Goal: Task Accomplishment & Management: Manage account settings

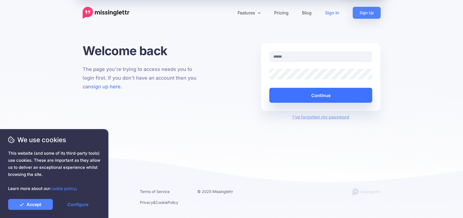
type input "**********"
click at [330, 94] on button "Continue" at bounding box center [321, 95] width 103 height 15
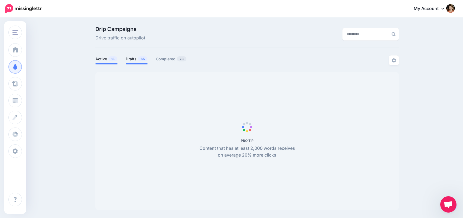
click at [132, 60] on link "Drafts 65" at bounding box center [137, 59] width 22 height 7
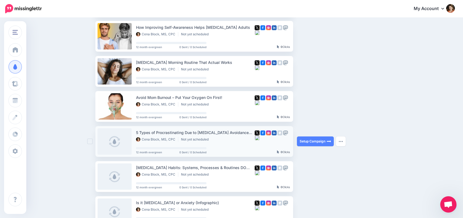
scroll to position [157, 0]
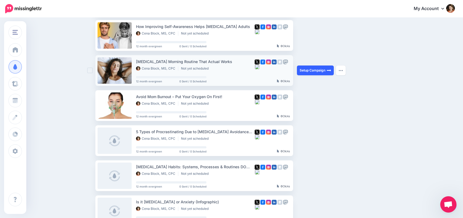
click at [306, 69] on link "Setup Campaign" at bounding box center [315, 70] width 37 height 10
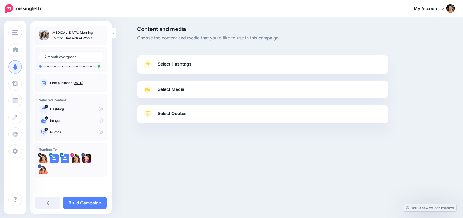
click at [97, 109] on p "Hashtags" at bounding box center [76, 109] width 53 height 5
click at [171, 64] on span "Select Hashtags" at bounding box center [175, 63] width 34 height 7
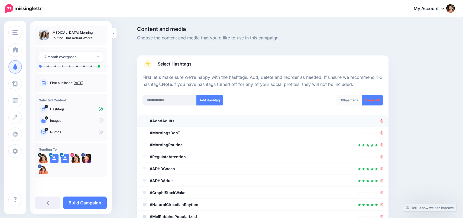
click at [237, 124] on li "#AdhdAdults" at bounding box center [263, 121] width 252 height 12
click at [228, 119] on div at bounding box center [263, 120] width 241 height 7
click at [382, 133] on icon at bounding box center [382, 132] width 3 height 3
click at [166, 123] on b "#AdhdAdults" at bounding box center [162, 120] width 25 height 5
click at [207, 122] on div at bounding box center [263, 120] width 241 height 7
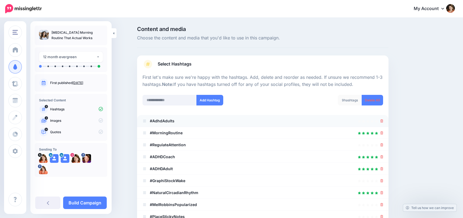
drag, startPoint x: 176, startPoint y: 123, endPoint x: 158, endPoint y: 123, distance: 18.2
click at [176, 123] on div at bounding box center [263, 120] width 241 height 7
click at [165, 121] on b "#AdhdAdults" at bounding box center [162, 120] width 25 height 5
click at [383, 143] on icon at bounding box center [382, 144] width 3 height 3
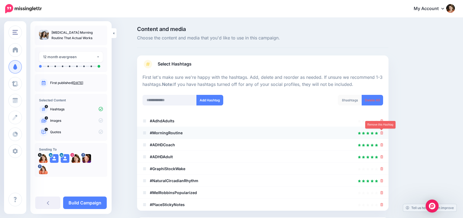
click at [382, 132] on icon at bounding box center [382, 132] width 3 height 3
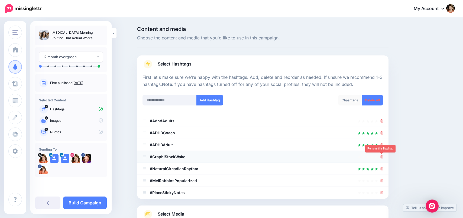
click at [382, 158] on icon at bounding box center [382, 156] width 3 height 3
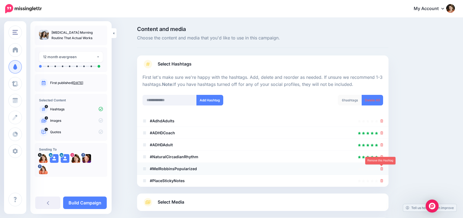
click at [382, 167] on icon at bounding box center [382, 168] width 3 height 3
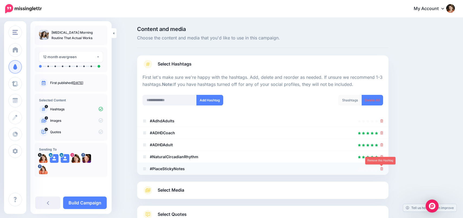
click at [383, 168] on icon at bounding box center [382, 168] width 3 height 3
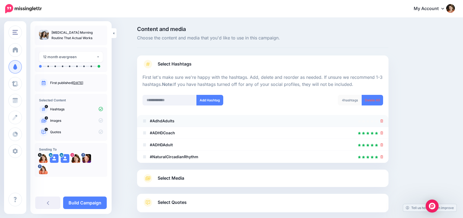
click at [166, 119] on b "#AdhdAdults" at bounding box center [162, 120] width 25 height 5
click at [381, 119] on icon at bounding box center [382, 120] width 3 height 3
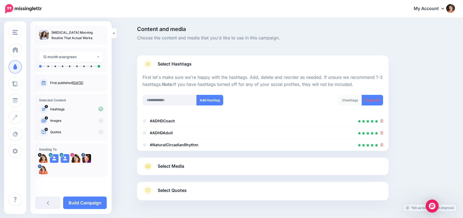
click at [176, 168] on span "Select Media" at bounding box center [171, 165] width 27 height 7
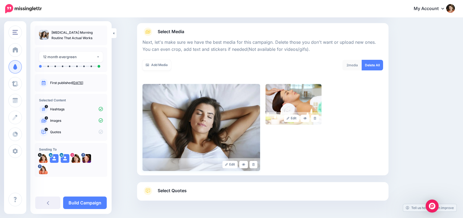
scroll to position [75, 0]
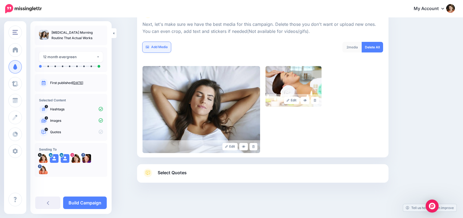
click at [150, 47] on link "Add Media" at bounding box center [157, 47] width 28 height 11
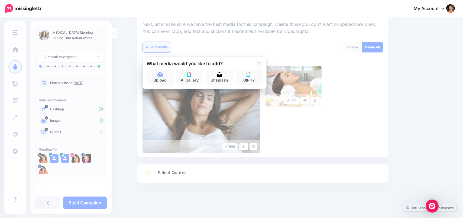
click at [143, 42] on link "Add Media" at bounding box center [157, 47] width 28 height 11
click at [253, 78] on link "GIPHY" at bounding box center [249, 76] width 27 height 15
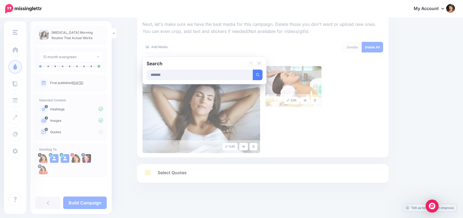
type input "*******"
click at [253, 69] on button "submit" at bounding box center [258, 74] width 10 height 11
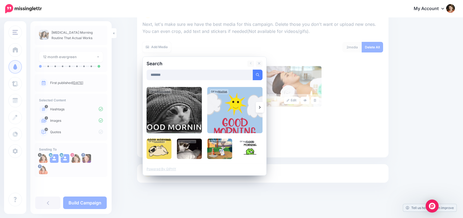
click at [175, 101] on img at bounding box center [174, 110] width 55 height 46
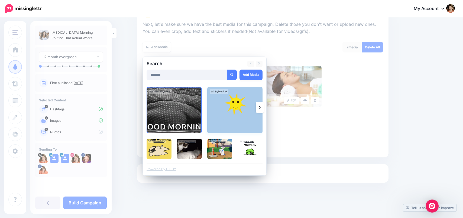
click at [229, 109] on img at bounding box center [234, 110] width 55 height 46
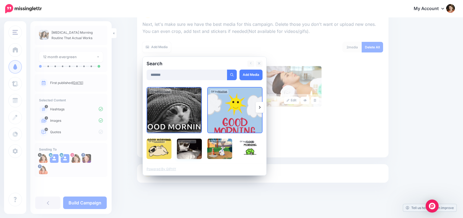
click at [190, 151] on img at bounding box center [189, 148] width 25 height 20
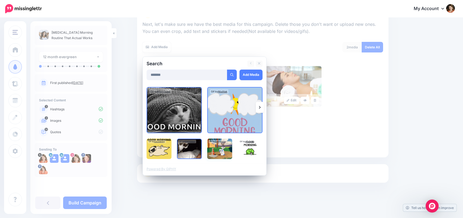
click at [226, 153] on img at bounding box center [219, 148] width 25 height 20
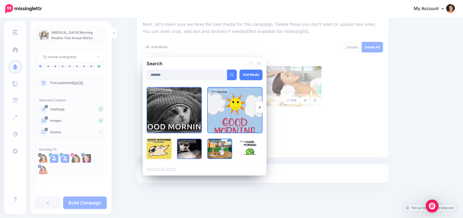
click at [155, 148] on img at bounding box center [159, 148] width 25 height 20
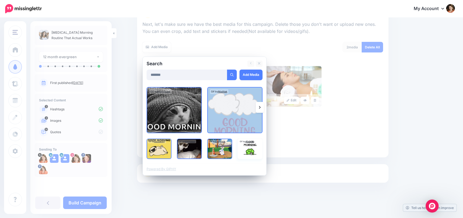
click at [246, 144] on img at bounding box center [250, 148] width 25 height 20
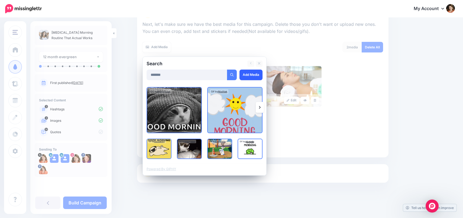
click at [255, 75] on link "Add Media" at bounding box center [251, 74] width 23 height 11
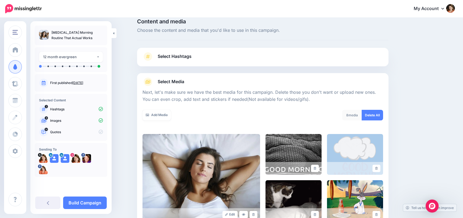
scroll to position [5, 0]
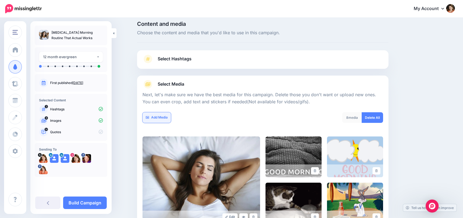
click at [156, 118] on link "Add Media" at bounding box center [157, 117] width 28 height 11
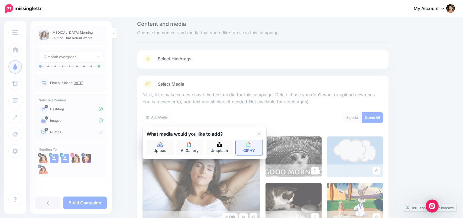
click at [252, 147] on link "GIPHY" at bounding box center [249, 147] width 27 height 15
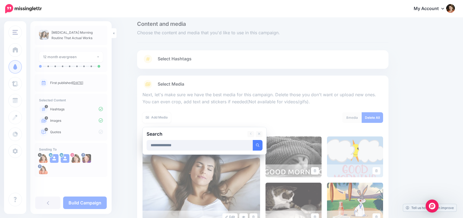
type input "**********"
click at [253, 140] on button "submit" at bounding box center [258, 145] width 10 height 11
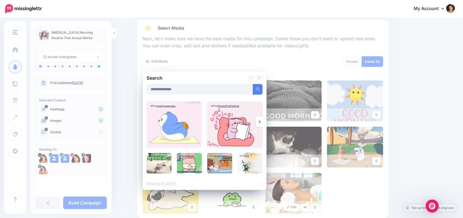
scroll to position [63, 0]
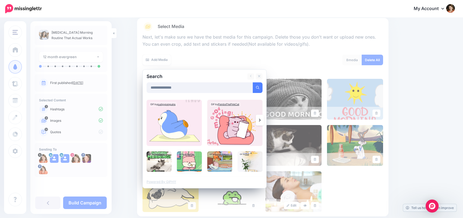
click at [194, 160] on img at bounding box center [189, 161] width 25 height 20
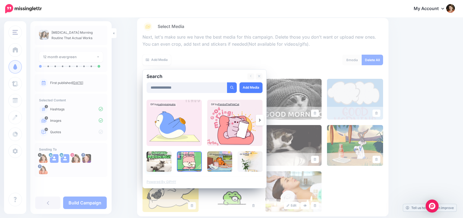
click at [159, 162] on img at bounding box center [159, 161] width 25 height 20
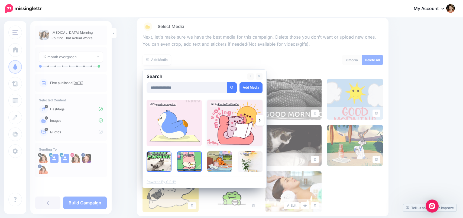
click at [226, 131] on img at bounding box center [234, 123] width 55 height 46
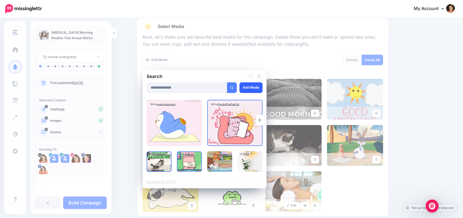
click at [251, 87] on link "Add Media" at bounding box center [251, 87] width 23 height 11
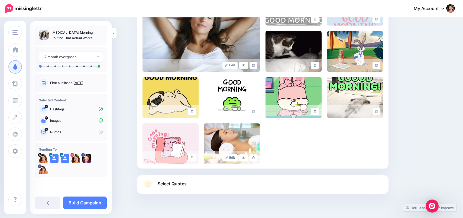
scroll to position [158, 0]
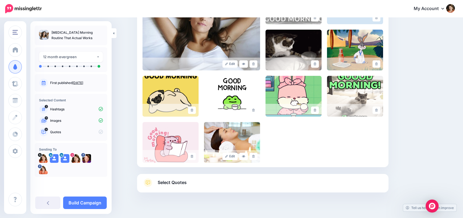
click at [177, 180] on span "Select Quotes" at bounding box center [172, 181] width 29 height 7
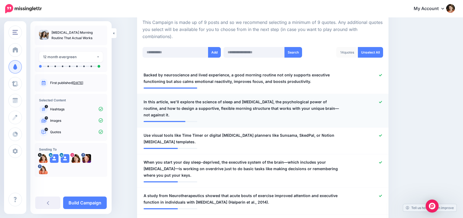
scroll to position [122, 0]
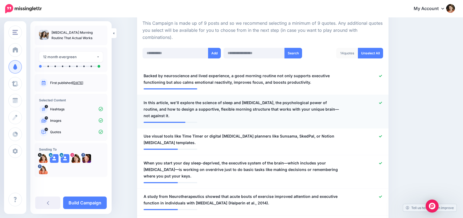
click at [188, 104] on span "In this article, we'll explore the science of sleep and ADHD, the psychological…" at bounding box center [243, 109] width 198 height 20
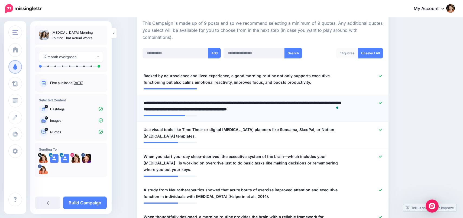
drag, startPoint x: 178, startPoint y: 104, endPoint x: 181, endPoint y: 102, distance: 3.8
click at [178, 104] on textarea "**********" at bounding box center [243, 105] width 198 height 13
type textarea "**********"
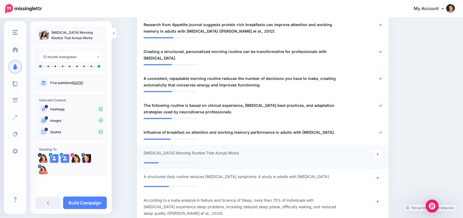
scroll to position [421, 0]
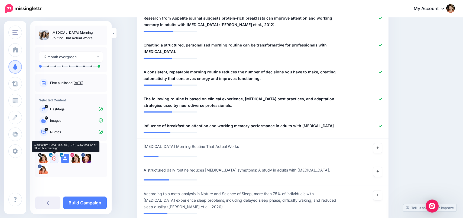
click at [53, 159] on icon at bounding box center [54, 158] width 4 height 4
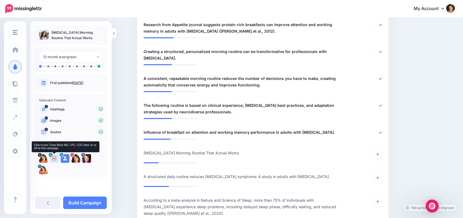
click at [55, 159] on img at bounding box center [54, 158] width 9 height 9
click at [55, 156] on icon at bounding box center [54, 158] width 4 height 4
click at [57, 161] on img at bounding box center [54, 158] width 9 height 9
click at [50, 155] on icon at bounding box center [51, 155] width 2 height 2
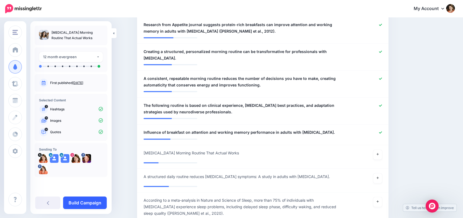
click at [87, 203] on link "Build Campaign" at bounding box center [85, 202] width 44 height 12
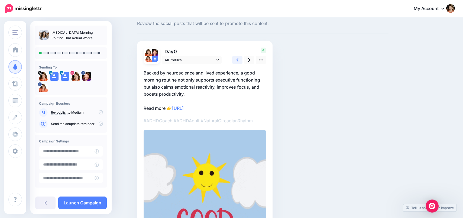
scroll to position [13, 0]
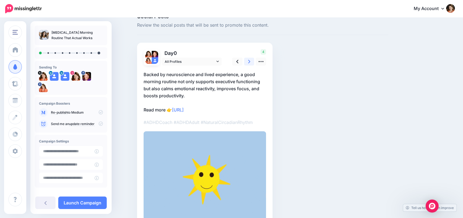
click at [248, 62] on icon at bounding box center [249, 62] width 2 height 6
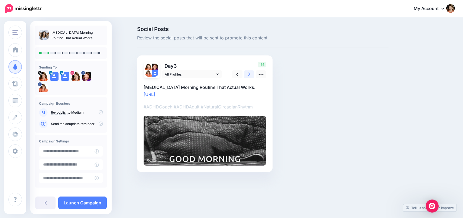
scroll to position [0, 0]
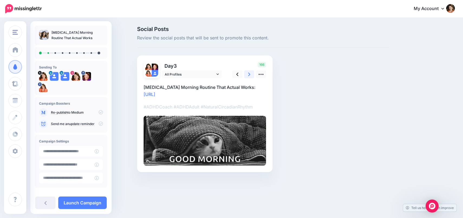
click at [247, 75] on link at bounding box center [249, 74] width 10 height 8
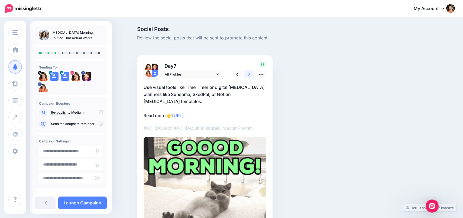
click at [249, 75] on icon at bounding box center [249, 74] width 2 height 6
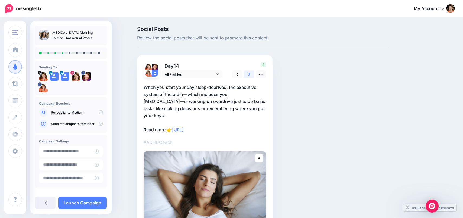
click at [251, 73] on link at bounding box center [249, 74] width 10 height 8
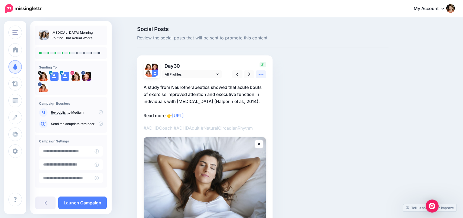
click at [264, 75] on link at bounding box center [261, 74] width 10 height 8
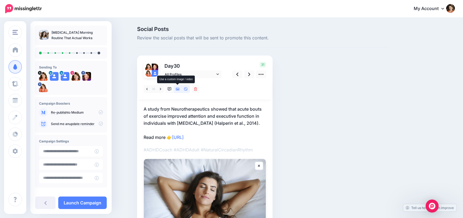
click at [178, 89] on icon at bounding box center [178, 89] width 4 height 3
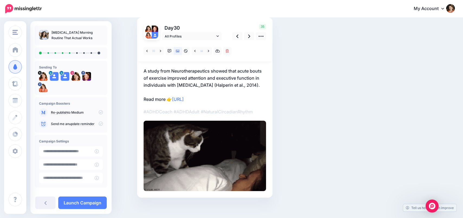
scroll to position [40, 0]
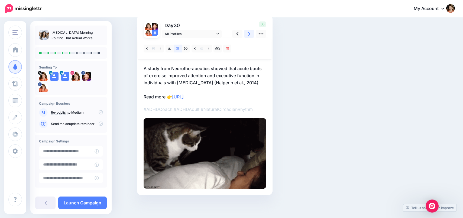
click at [249, 34] on icon at bounding box center [249, 34] width 2 height 6
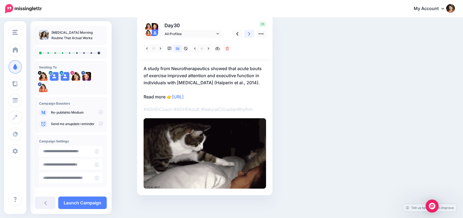
scroll to position [34, 0]
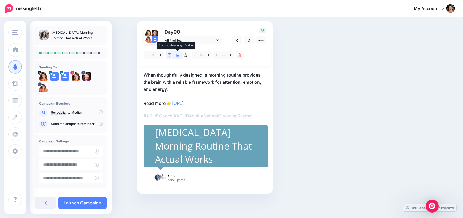
click at [178, 56] on icon at bounding box center [178, 55] width 4 height 4
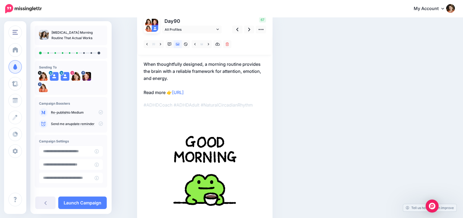
scroll to position [46, 0]
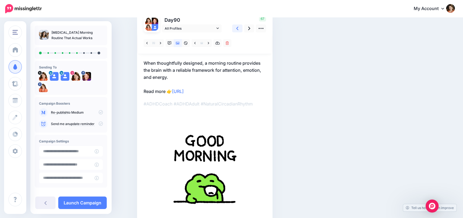
click at [239, 28] on link at bounding box center [237, 28] width 10 height 8
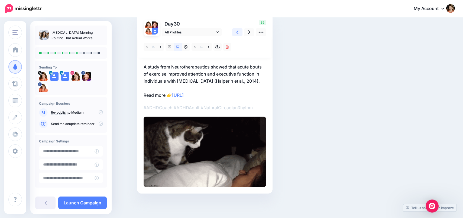
scroll to position [42, 0]
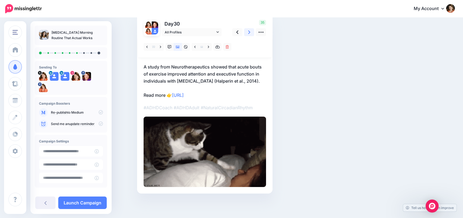
click at [251, 32] on link at bounding box center [249, 32] width 10 height 8
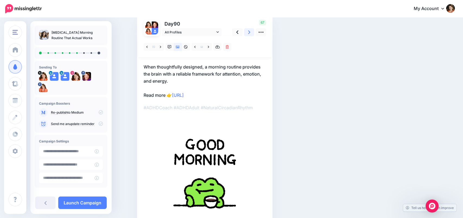
click at [251, 32] on link at bounding box center [249, 32] width 10 height 8
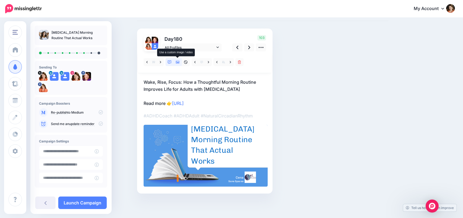
click at [180, 62] on link at bounding box center [178, 62] width 8 height 8
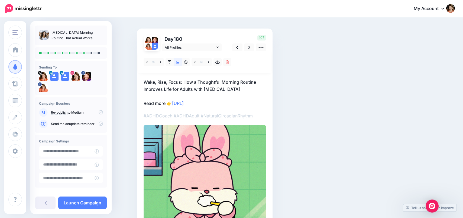
scroll to position [0, 0]
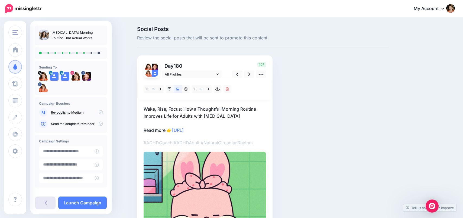
click at [45, 204] on icon at bounding box center [45, 202] width 2 height 4
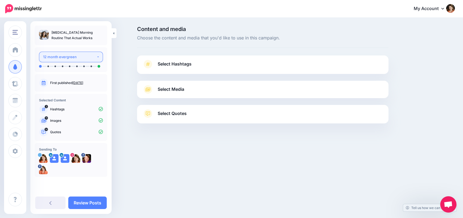
click at [71, 57] on div "12 month evergreen" at bounding box center [69, 57] width 53 height 6
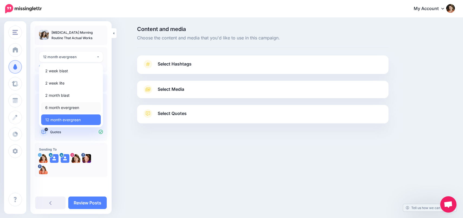
click at [75, 107] on span "6 month evergreen" at bounding box center [62, 107] width 34 height 7
select select "******"
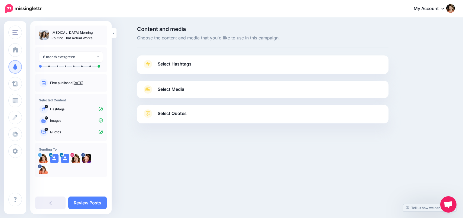
click at [160, 69] on link "Select Hashtags" at bounding box center [263, 67] width 241 height 14
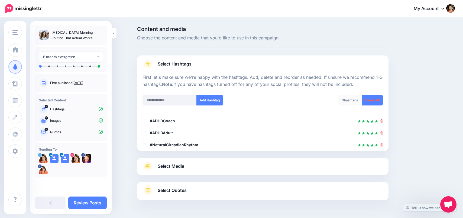
click at [166, 164] on span "Select Media" at bounding box center [171, 165] width 27 height 7
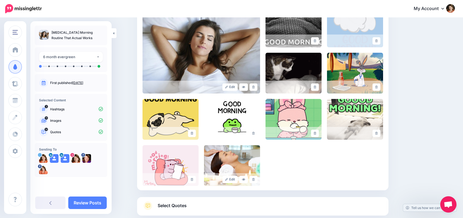
scroll to position [168, 0]
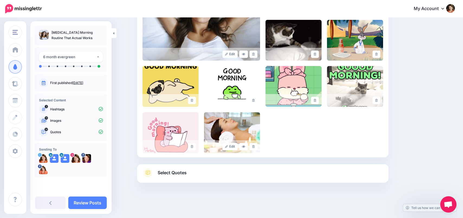
click at [161, 171] on span "Select Quotes" at bounding box center [172, 172] width 29 height 7
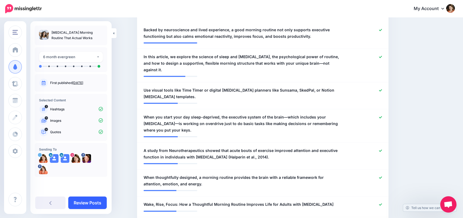
click at [80, 202] on link "Review Posts" at bounding box center [87, 202] width 39 height 12
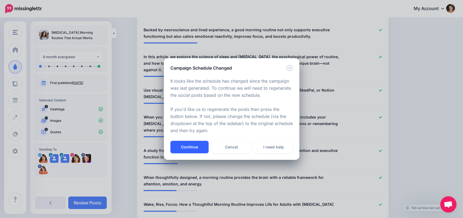
click at [191, 147] on button "Continue" at bounding box center [190, 146] width 38 height 12
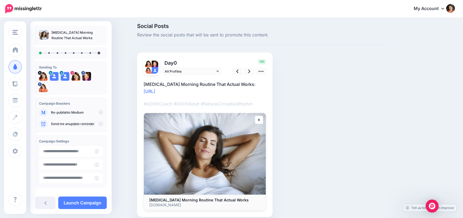
scroll to position [26, 0]
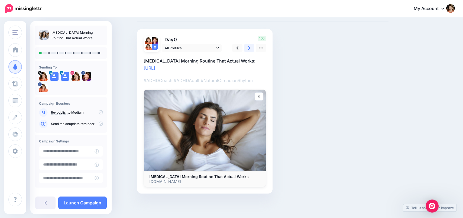
click at [250, 47] on icon at bounding box center [249, 48] width 2 height 4
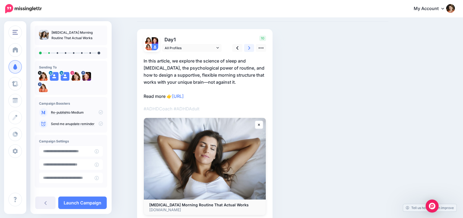
scroll to position [24, 0]
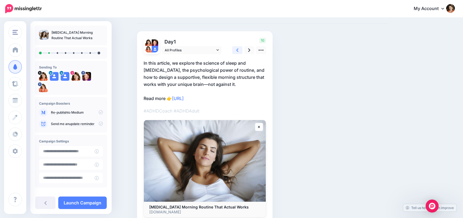
click at [239, 51] on link at bounding box center [237, 50] width 10 height 8
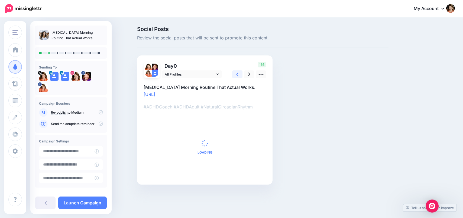
scroll to position [0, 0]
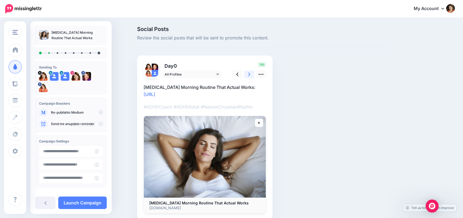
click at [248, 74] on link at bounding box center [249, 74] width 10 height 8
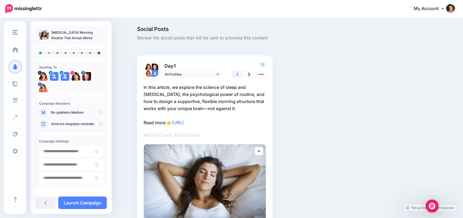
click at [236, 73] on icon at bounding box center [237, 74] width 2 height 6
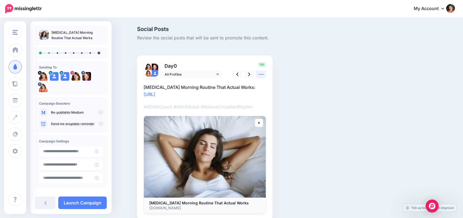
click at [259, 75] on icon at bounding box center [261, 74] width 6 height 6
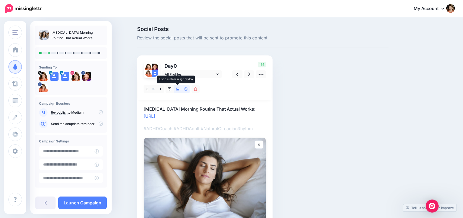
click at [178, 90] on icon at bounding box center [178, 89] width 4 height 4
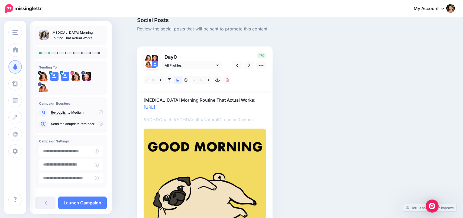
scroll to position [9, 0]
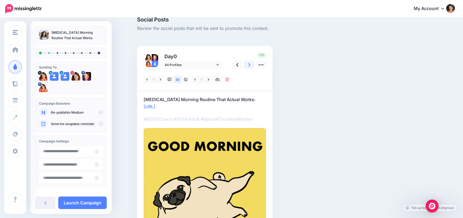
click at [250, 65] on icon at bounding box center [249, 65] width 2 height 6
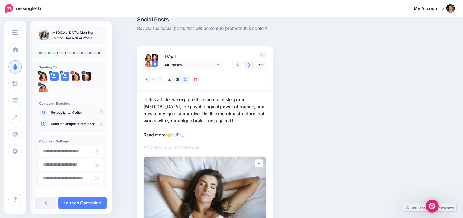
click at [250, 65] on icon at bounding box center [249, 65] width 2 height 6
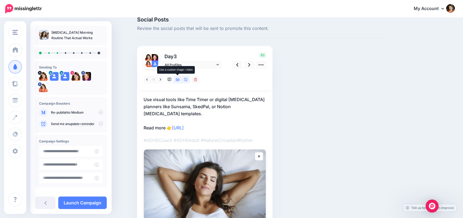
click at [179, 79] on icon at bounding box center [178, 79] width 4 height 3
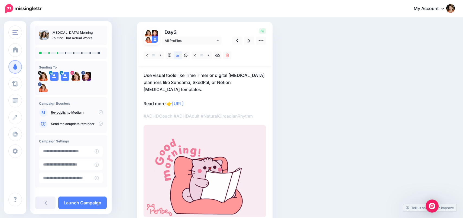
scroll to position [39, 0]
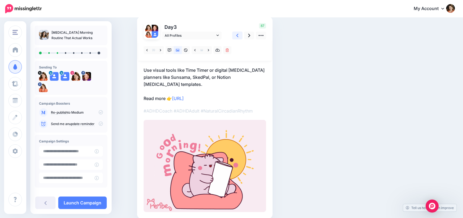
click at [238, 34] on icon at bounding box center [237, 36] width 2 height 4
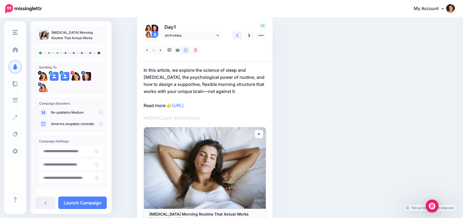
click at [238, 34] on icon at bounding box center [237, 36] width 2 height 4
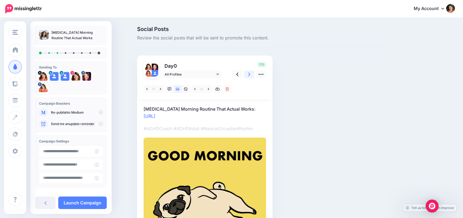
click at [249, 72] on icon at bounding box center [249, 74] width 2 height 6
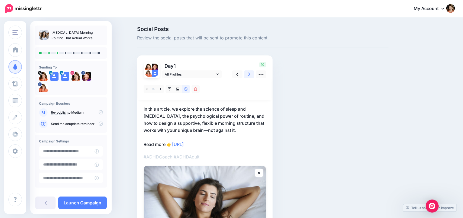
click at [249, 72] on icon at bounding box center [249, 74] width 2 height 6
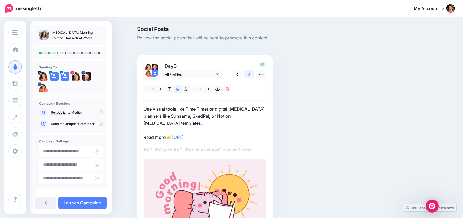
click at [250, 73] on icon at bounding box center [249, 74] width 2 height 6
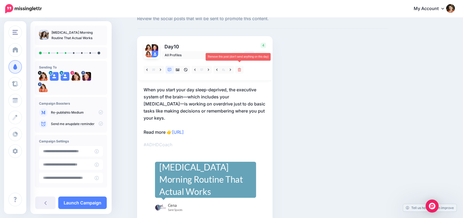
scroll to position [20, 0]
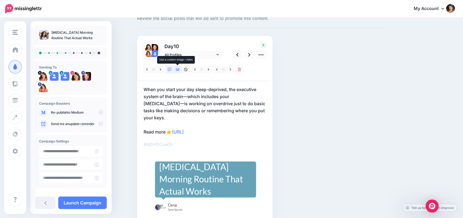
click at [178, 71] on link at bounding box center [178, 69] width 8 height 8
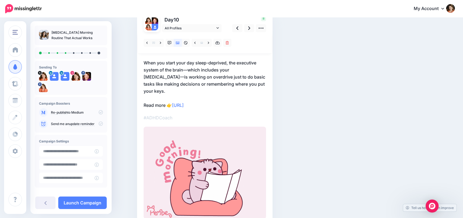
scroll to position [41, 0]
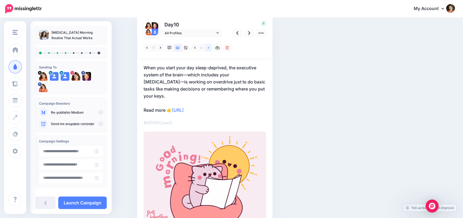
click at [208, 48] on icon at bounding box center [208, 48] width 1 height 4
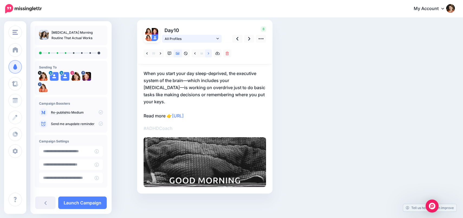
scroll to position [28, 0]
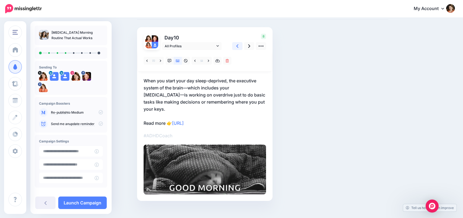
click at [238, 46] on icon at bounding box center [237, 46] width 2 height 6
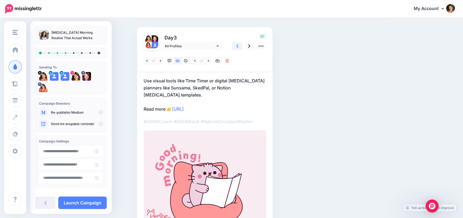
click at [238, 46] on icon at bounding box center [237, 46] width 2 height 6
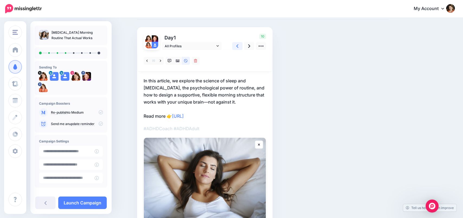
click at [238, 46] on icon at bounding box center [237, 46] width 2 height 6
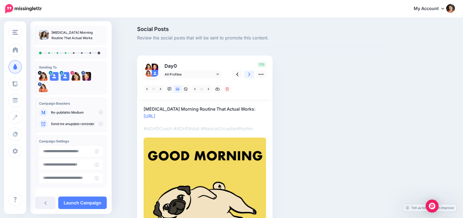
click at [249, 72] on icon at bounding box center [249, 74] width 2 height 6
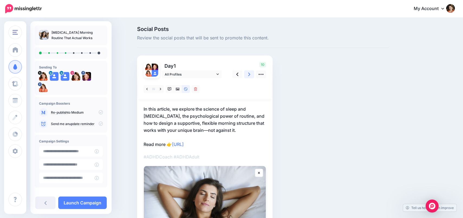
click at [249, 73] on icon at bounding box center [249, 74] width 2 height 6
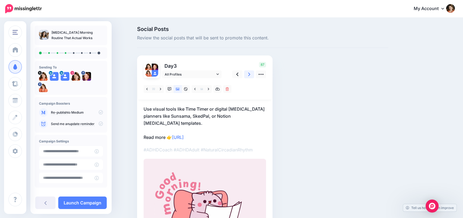
click at [249, 73] on icon at bounding box center [249, 74] width 2 height 6
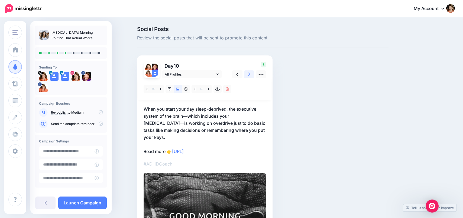
click at [249, 73] on icon at bounding box center [249, 74] width 2 height 6
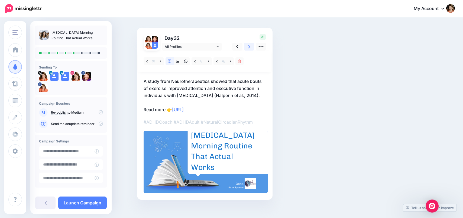
scroll to position [33, 0]
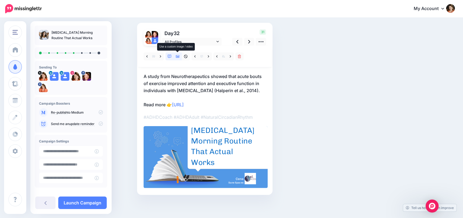
click at [178, 58] on link at bounding box center [178, 56] width 8 height 8
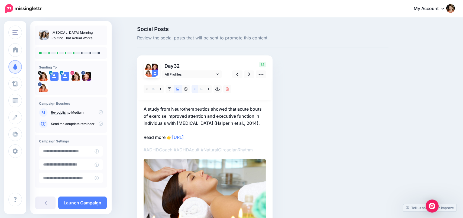
click at [197, 91] on link at bounding box center [195, 89] width 7 height 8
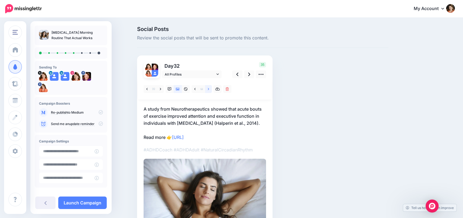
click at [210, 90] on link at bounding box center [208, 89] width 7 height 8
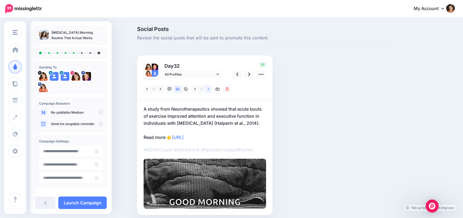
click at [210, 90] on link at bounding box center [208, 89] width 7 height 8
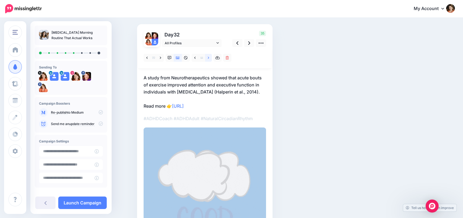
scroll to position [39, 0]
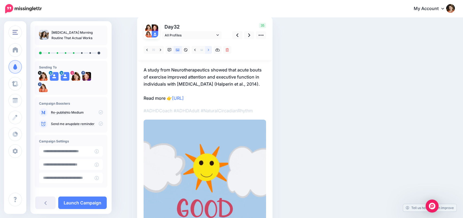
click at [209, 51] on link at bounding box center [208, 50] width 7 height 8
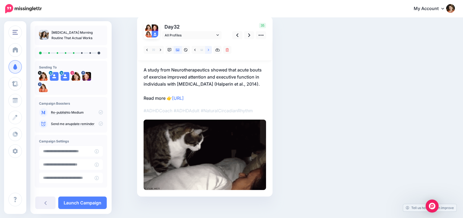
scroll to position [41, 0]
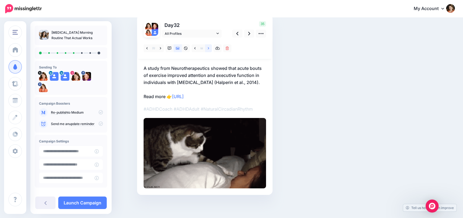
click at [207, 49] on link at bounding box center [208, 48] width 7 height 8
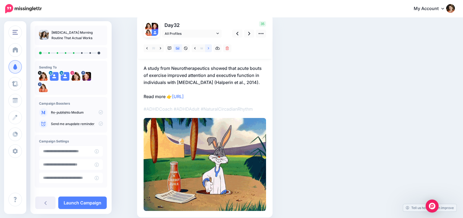
click at [209, 49] on link at bounding box center [208, 48] width 7 height 8
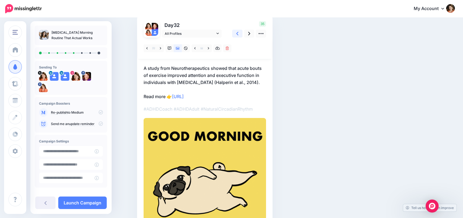
click at [239, 33] on link at bounding box center [237, 34] width 10 height 8
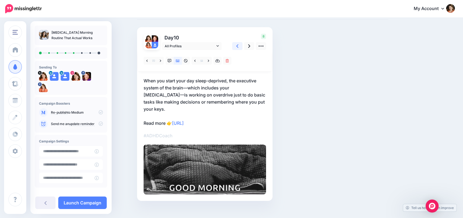
click at [239, 33] on div "Day 10 All Profiles" at bounding box center [205, 113] width 136 height 173
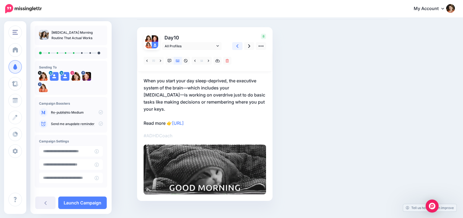
click at [238, 46] on icon at bounding box center [237, 46] width 2 height 6
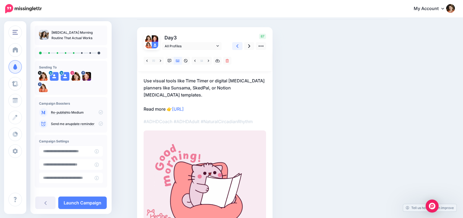
click at [238, 46] on icon at bounding box center [237, 46] width 2 height 6
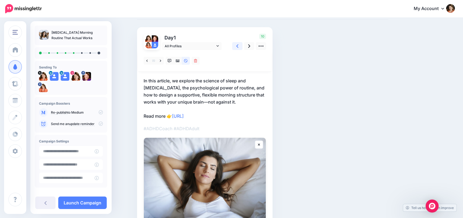
click at [238, 46] on icon at bounding box center [237, 46] width 2 height 6
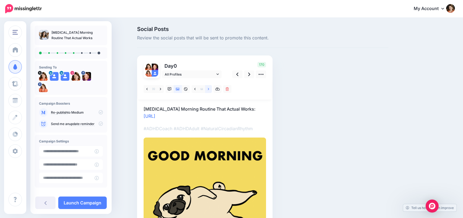
click at [206, 89] on link at bounding box center [208, 89] width 7 height 8
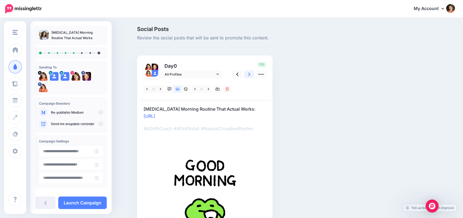
click at [248, 77] on link at bounding box center [249, 74] width 10 height 8
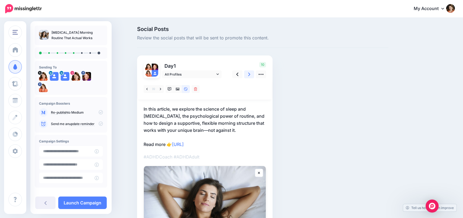
click at [249, 77] on icon at bounding box center [249, 74] width 2 height 6
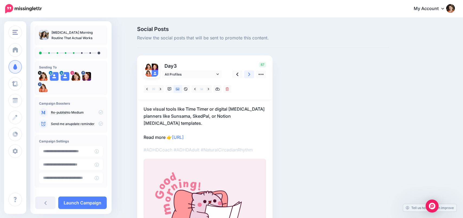
click at [249, 77] on icon at bounding box center [249, 74] width 2 height 6
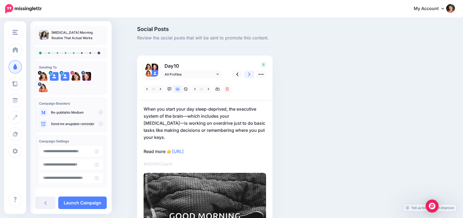
click at [249, 77] on icon at bounding box center [249, 74] width 2 height 6
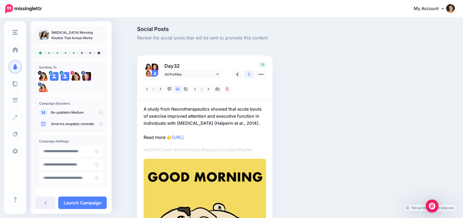
click at [249, 77] on icon at bounding box center [249, 74] width 2 height 6
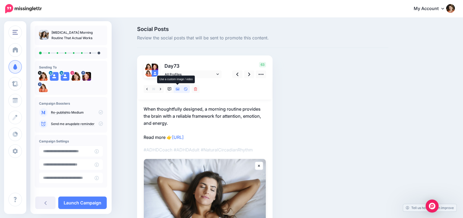
click at [179, 90] on icon at bounding box center [178, 89] width 4 height 4
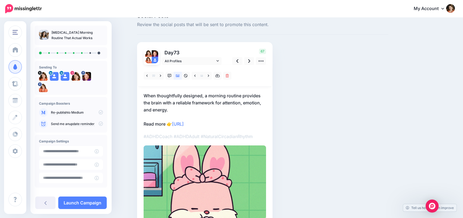
scroll to position [5, 0]
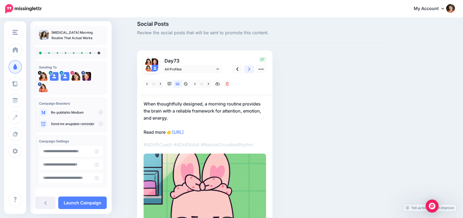
click at [250, 70] on icon at bounding box center [249, 69] width 2 height 6
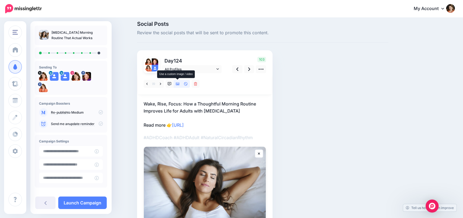
click at [180, 85] on link at bounding box center [178, 84] width 8 height 8
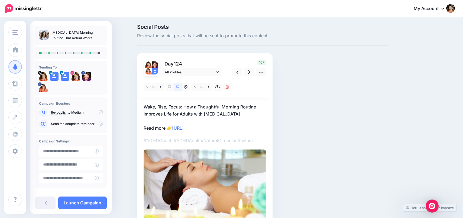
scroll to position [7, 0]
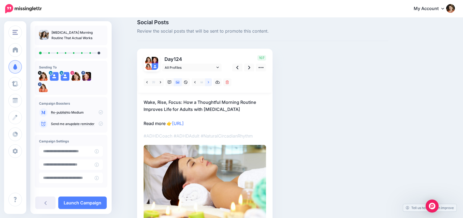
click at [211, 84] on link at bounding box center [208, 82] width 7 height 8
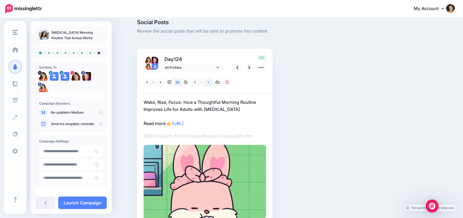
click at [211, 84] on link at bounding box center [208, 82] width 7 height 8
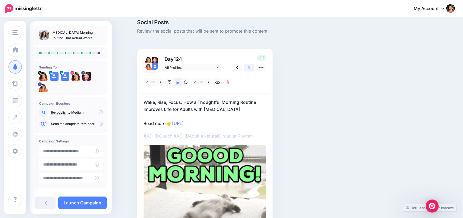
click at [252, 66] on link at bounding box center [249, 67] width 10 height 8
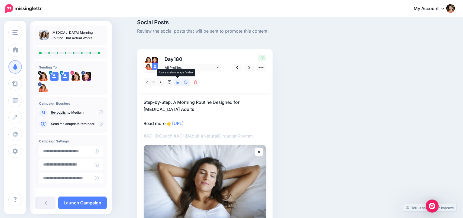
click at [177, 82] on icon at bounding box center [178, 82] width 4 height 3
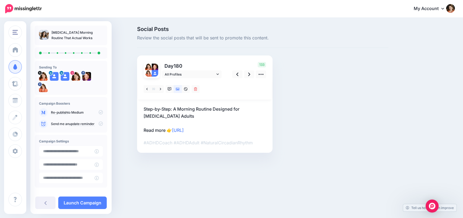
scroll to position [0, 0]
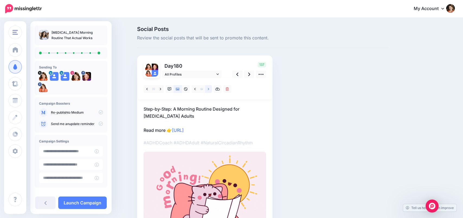
click at [208, 90] on icon at bounding box center [208, 89] width 1 height 4
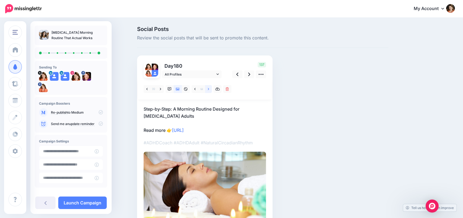
click at [209, 90] on icon at bounding box center [208, 89] width 1 height 4
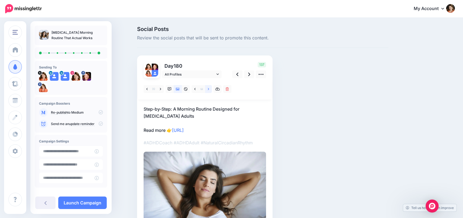
click at [209, 90] on icon at bounding box center [208, 89] width 1 height 4
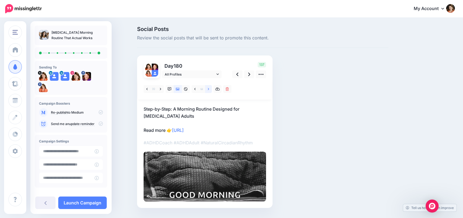
click at [209, 90] on icon at bounding box center [208, 89] width 1 height 4
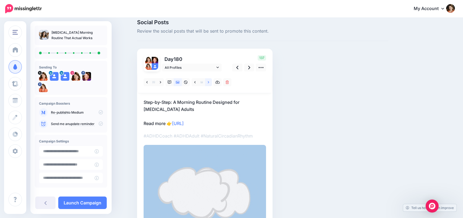
scroll to position [3, 0]
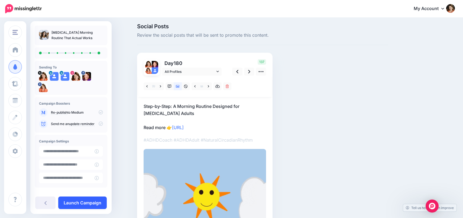
click at [90, 197] on link "Launch Campaign" at bounding box center [82, 202] width 49 height 12
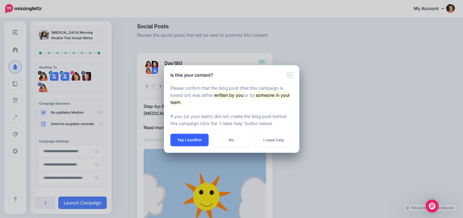
click at [193, 137] on button "Yes I confirm" at bounding box center [190, 139] width 38 height 12
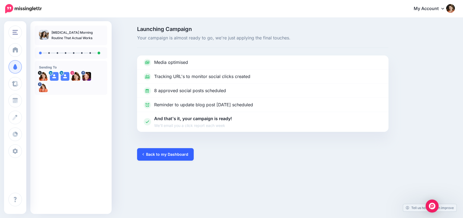
click at [179, 154] on link "Back to my Dashboard" at bounding box center [165, 154] width 57 height 12
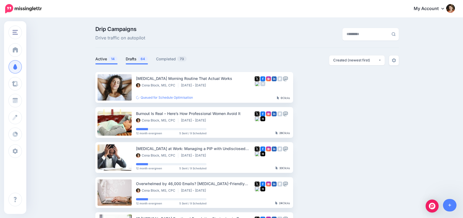
click at [131, 59] on link "Drafts 64" at bounding box center [137, 59] width 22 height 7
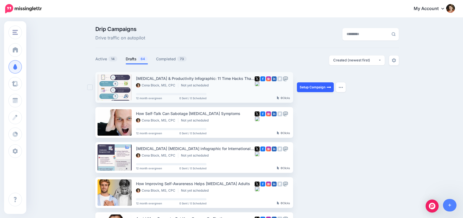
click at [306, 86] on link "Setup Campaign" at bounding box center [315, 87] width 37 height 10
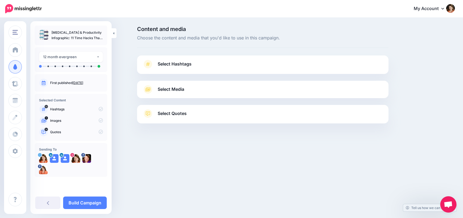
click at [190, 66] on span "Select Hashtags" at bounding box center [175, 63] width 34 height 7
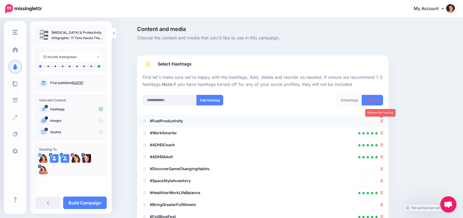
click at [383, 121] on icon at bounding box center [382, 120] width 3 height 3
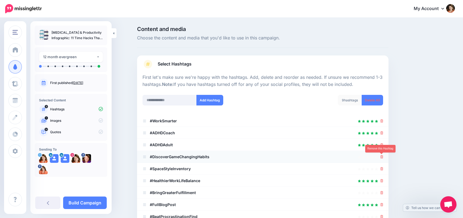
click at [383, 155] on icon at bounding box center [382, 156] width 3 height 3
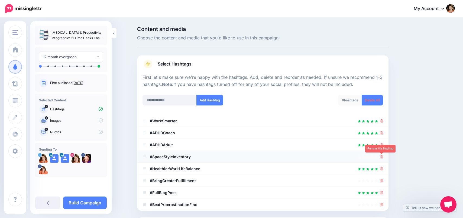
click at [383, 156] on icon at bounding box center [382, 156] width 3 height 3
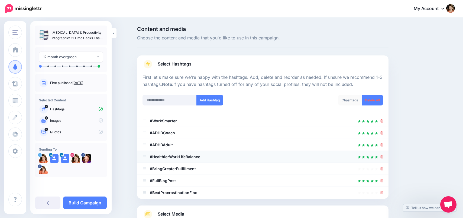
click at [216, 153] on div at bounding box center [263, 156] width 241 height 7
click at [383, 169] on icon at bounding box center [382, 168] width 3 height 3
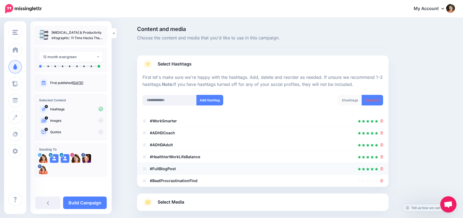
click at [384, 170] on li "#FullBlogPost" at bounding box center [263, 168] width 252 height 12
click at [383, 169] on icon at bounding box center [382, 168] width 3 height 3
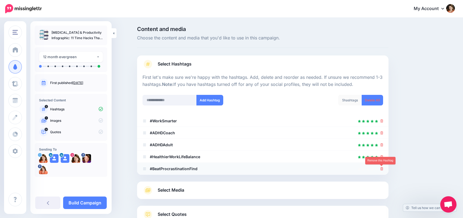
click at [383, 170] on link at bounding box center [382, 168] width 3 height 5
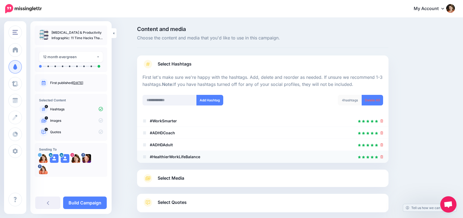
click at [176, 157] on b "#HealthierWorkLifeBalance" at bounding box center [175, 156] width 50 height 5
drag, startPoint x: 171, startPoint y: 156, endPoint x: 182, endPoint y: 157, distance: 11.1
click at [171, 156] on b "#HealthierWorkLifeBalance" at bounding box center [175, 156] width 50 height 5
click at [160, 101] on input "text" at bounding box center [170, 100] width 54 height 11
click at [154, 100] on input "**********" at bounding box center [170, 100] width 54 height 11
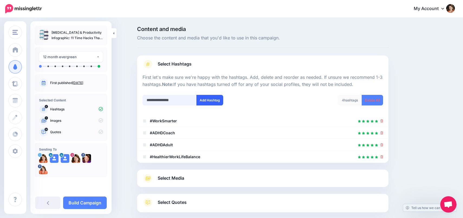
type input "**********"
click at [204, 102] on button "Add Hashtag" at bounding box center [210, 100] width 27 height 11
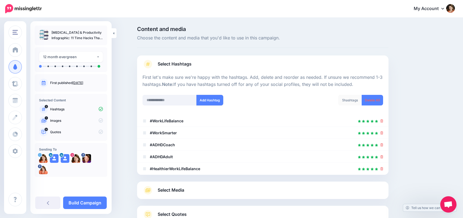
scroll to position [41, 0]
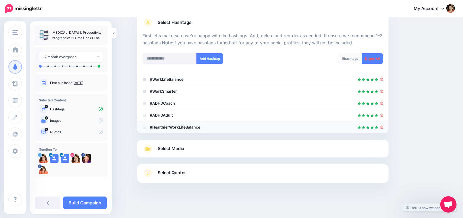
click at [383, 127] on icon at bounding box center [382, 126] width 3 height 3
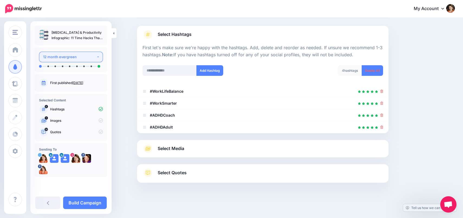
click at [100, 56] on button "12 month evergreen" at bounding box center [71, 57] width 64 height 11
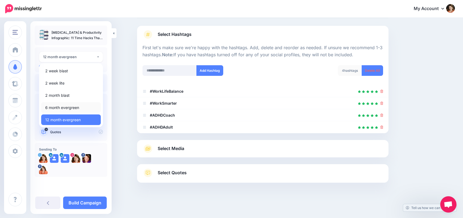
click at [88, 104] on link "6 month evergreen" at bounding box center [71, 107] width 60 height 11
select select "******"
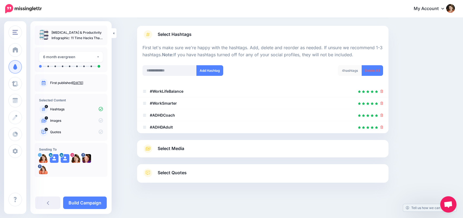
click at [170, 147] on span "Select Media" at bounding box center [171, 148] width 27 height 7
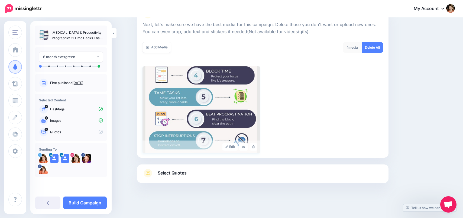
scroll to position [75, 0]
click at [161, 49] on link "Add Media" at bounding box center [157, 47] width 28 height 11
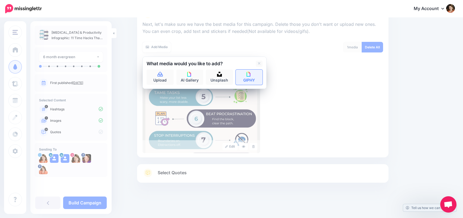
click at [245, 77] on link "GIPHY" at bounding box center [249, 76] width 27 height 15
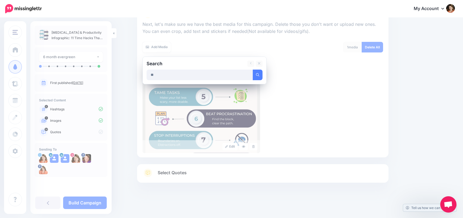
type input "*"
type input "**********"
click at [253, 69] on button "submit" at bounding box center [258, 74] width 10 height 11
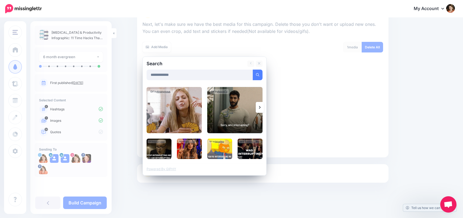
click at [242, 103] on img at bounding box center [234, 110] width 55 height 46
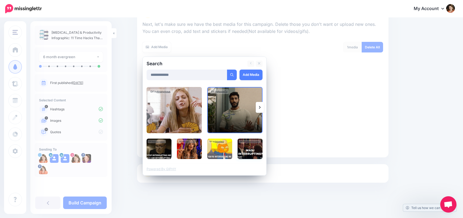
click at [251, 153] on img at bounding box center [250, 148] width 25 height 20
click at [252, 72] on link "Add Media" at bounding box center [251, 74] width 23 height 11
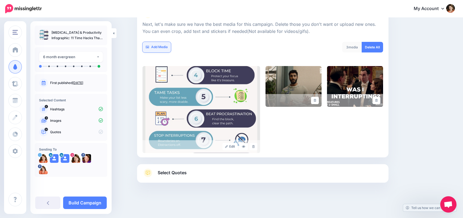
click at [161, 47] on link "Add Media" at bounding box center [157, 47] width 28 height 11
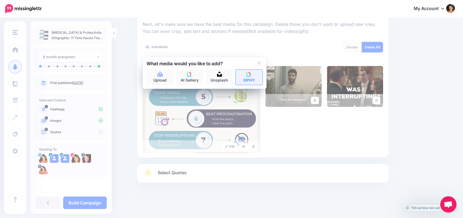
click at [245, 78] on link "GIPHY" at bounding box center [249, 76] width 27 height 15
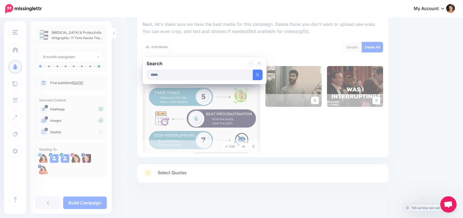
type input "*****"
click at [253, 69] on button "submit" at bounding box center [258, 74] width 10 height 11
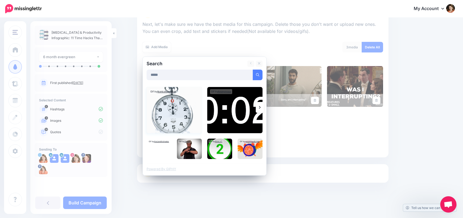
click at [180, 115] on img at bounding box center [174, 110] width 55 height 46
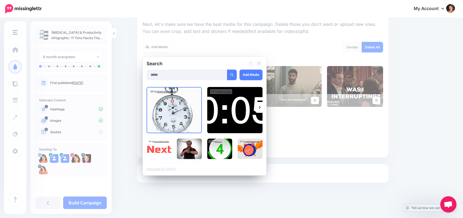
click at [190, 149] on img at bounding box center [189, 148] width 25 height 20
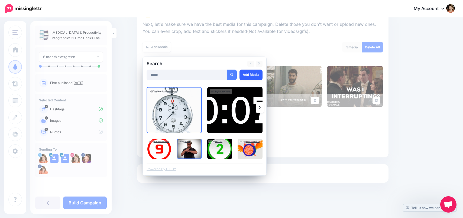
click at [252, 78] on link "Add Media" at bounding box center [251, 74] width 23 height 11
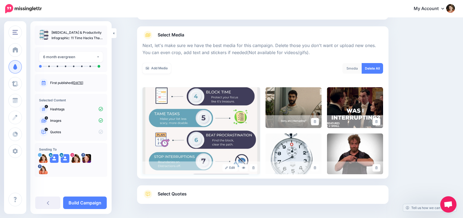
scroll to position [53, 0]
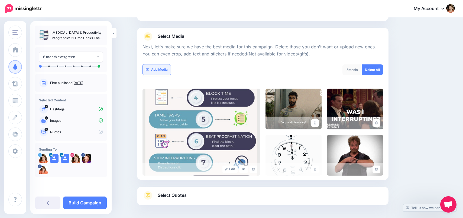
click at [159, 70] on link "Add Media" at bounding box center [157, 69] width 28 height 11
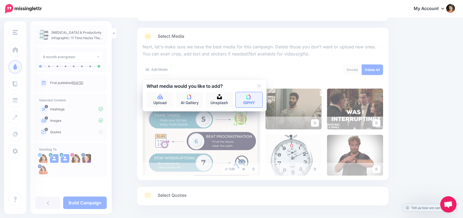
click at [253, 102] on link "GIPHY" at bounding box center [249, 99] width 27 height 15
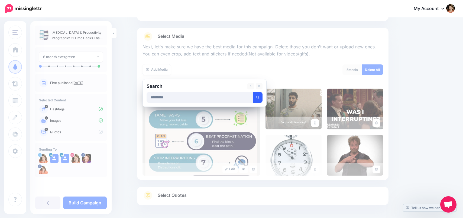
type input "*********"
click at [253, 92] on button "submit" at bounding box center [258, 97] width 10 height 11
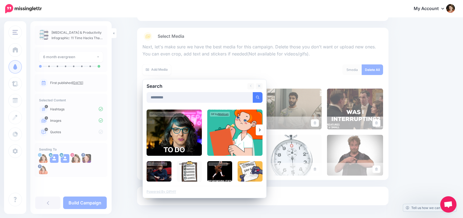
click at [195, 132] on img at bounding box center [174, 132] width 55 height 46
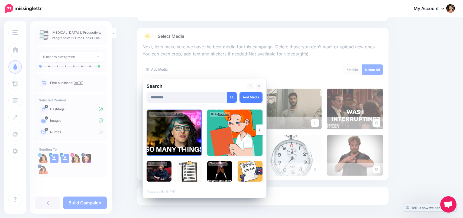
click at [249, 132] on img at bounding box center [234, 132] width 55 height 46
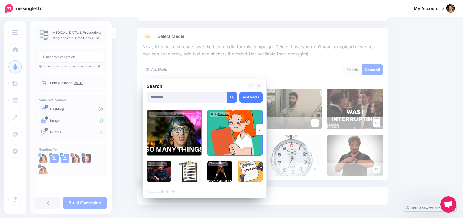
click at [193, 172] on img at bounding box center [189, 171] width 25 height 20
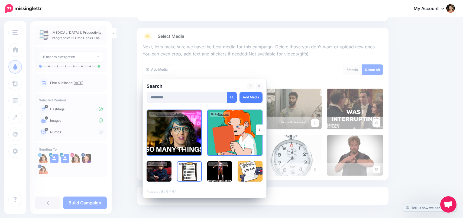
click at [164, 174] on img at bounding box center [159, 171] width 25 height 20
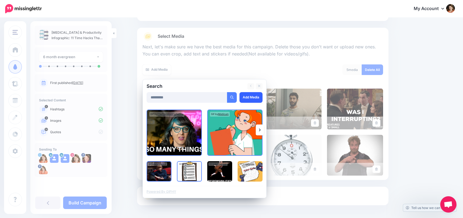
click at [250, 97] on link "Add Media" at bounding box center [251, 97] width 23 height 11
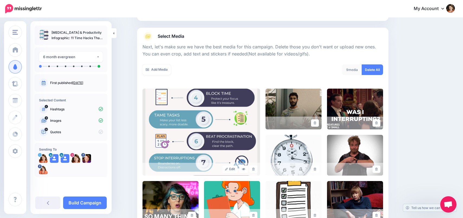
scroll to position [121, 0]
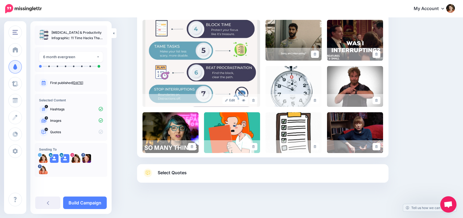
click at [178, 172] on span "Select Quotes" at bounding box center [172, 172] width 29 height 7
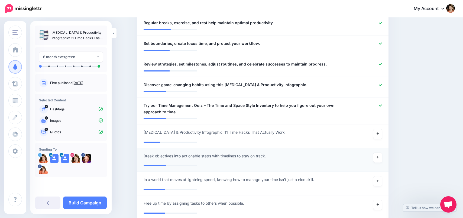
scroll to position [401, 0]
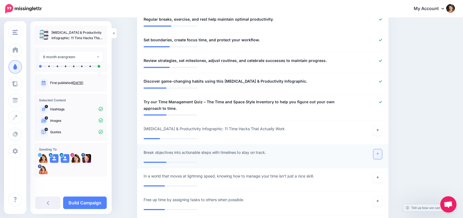
click at [380, 153] on link at bounding box center [378, 154] width 9 height 10
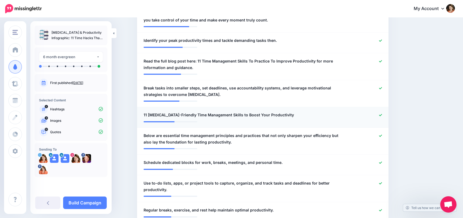
scroll to position [210, 0]
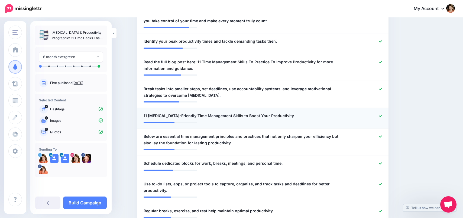
click at [381, 115] on icon at bounding box center [380, 115] width 3 height 3
click at [379, 63] on div at bounding box center [366, 65] width 41 height 13
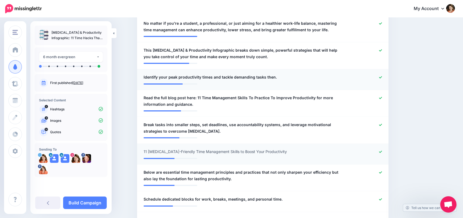
scroll to position [163, 0]
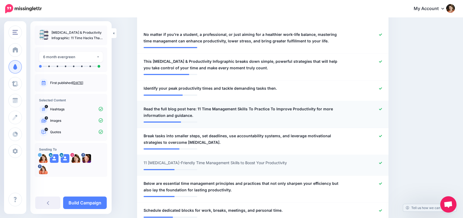
click at [382, 108] on icon at bounding box center [380, 109] width 3 height 2
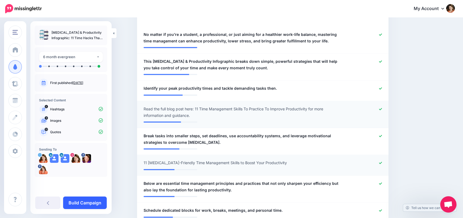
click at [98, 201] on link "Build Campaign" at bounding box center [85, 202] width 44 height 12
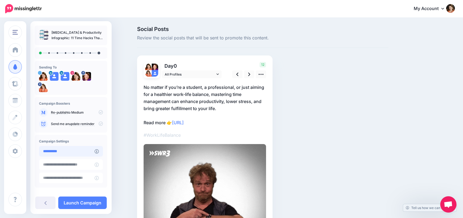
click at [89, 153] on input "**********" at bounding box center [67, 151] width 56 height 11
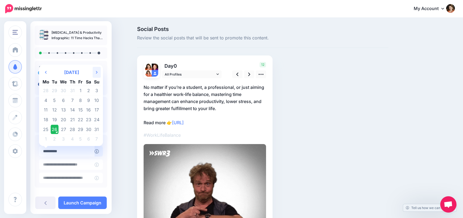
click at [97, 72] on th "Next Month" at bounding box center [97, 72] width 8 height 11
click at [57, 91] on td "2" at bounding box center [55, 91] width 8 height 10
type input "**********"
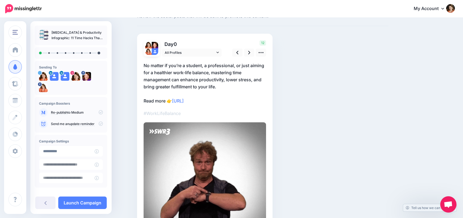
scroll to position [22, 0]
click at [248, 52] on link at bounding box center [249, 52] width 10 height 8
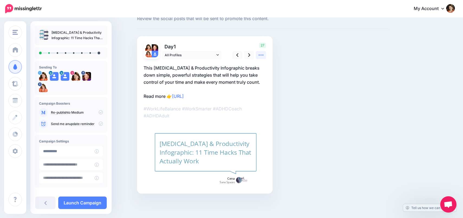
click at [263, 55] on icon at bounding box center [261, 55] width 6 height 6
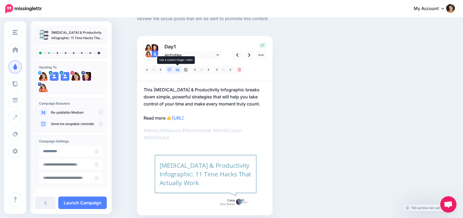
click at [178, 69] on icon at bounding box center [178, 69] width 4 height 3
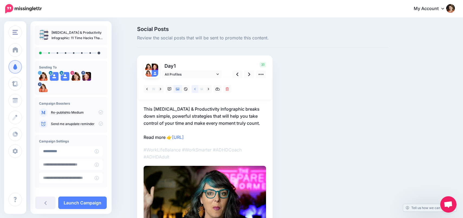
click at [196, 89] on icon at bounding box center [194, 89] width 1 height 2
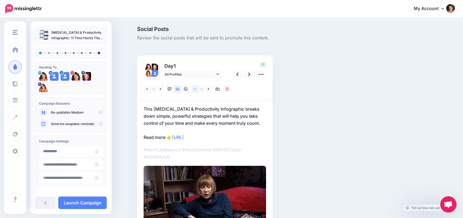
click at [196, 89] on icon at bounding box center [194, 89] width 1 height 2
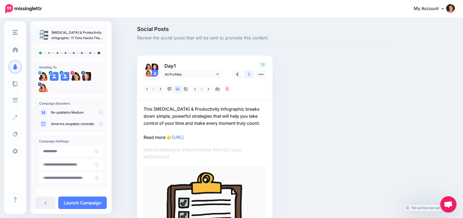
click at [250, 74] on icon at bounding box center [249, 74] width 2 height 4
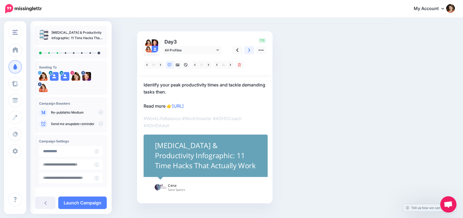
scroll to position [26, 0]
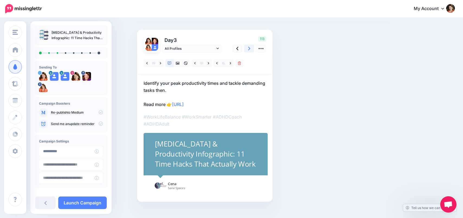
click at [251, 49] on link at bounding box center [249, 48] width 10 height 8
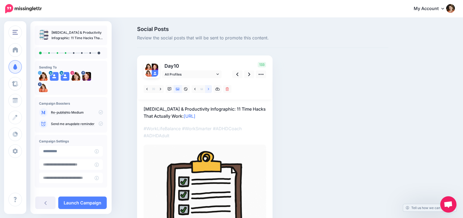
click at [209, 89] on link at bounding box center [208, 89] width 7 height 8
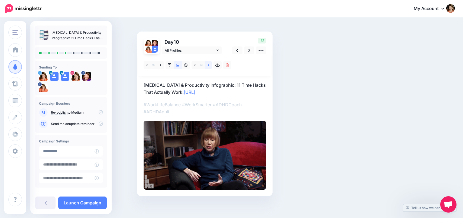
scroll to position [27, 0]
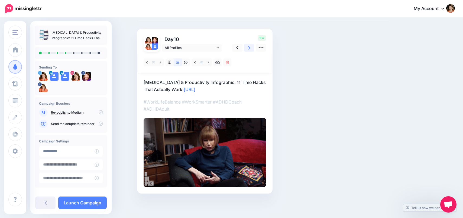
click at [248, 49] on link at bounding box center [249, 48] width 10 height 8
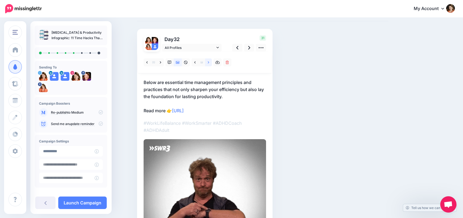
click at [210, 63] on link at bounding box center [208, 62] width 7 height 8
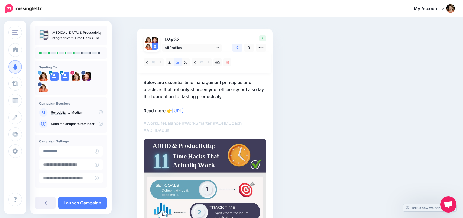
click at [239, 46] on link at bounding box center [237, 48] width 10 height 8
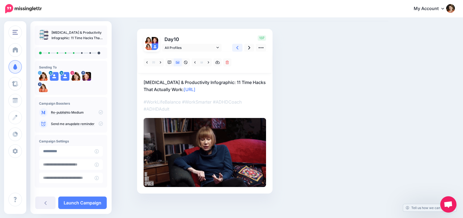
click at [239, 46] on link at bounding box center [237, 48] width 10 height 8
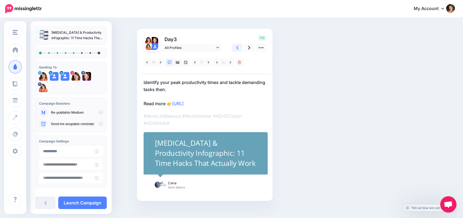
click at [239, 46] on link at bounding box center [237, 48] width 10 height 8
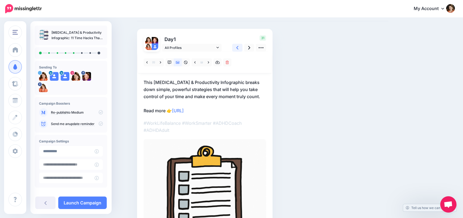
scroll to position [0, 0]
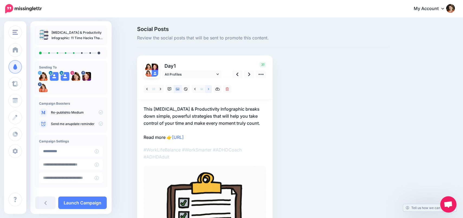
click at [209, 90] on icon at bounding box center [208, 89] width 1 height 4
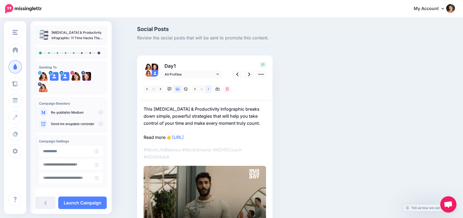
click at [209, 90] on icon at bounding box center [208, 89] width 1 height 4
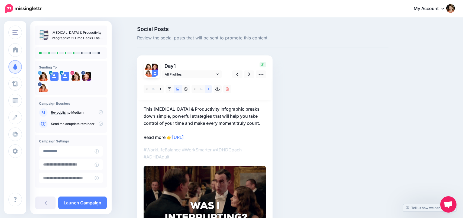
click at [209, 90] on icon at bounding box center [208, 89] width 1 height 4
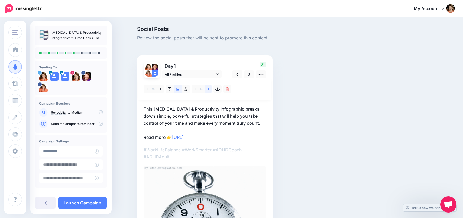
click at [209, 90] on icon at bounding box center [208, 89] width 1 height 4
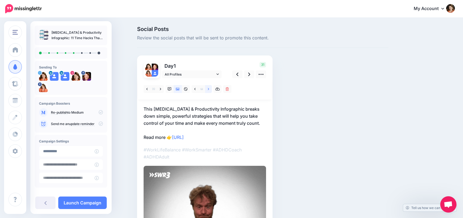
click at [209, 90] on icon at bounding box center [208, 89] width 1 height 4
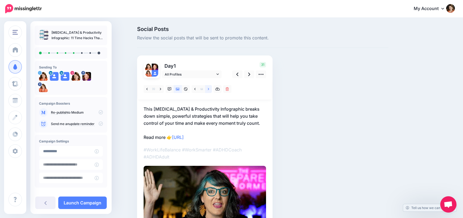
click at [209, 90] on icon at bounding box center [208, 89] width 1 height 4
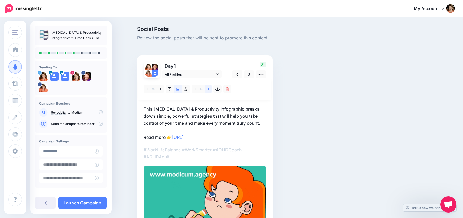
click at [209, 90] on icon at bounding box center [208, 89] width 1 height 4
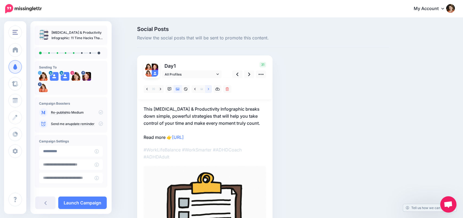
click at [209, 90] on icon at bounding box center [208, 89] width 1 height 4
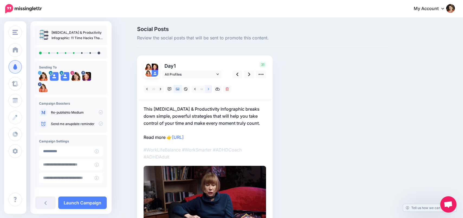
click at [209, 90] on icon at bounding box center [208, 89] width 1 height 4
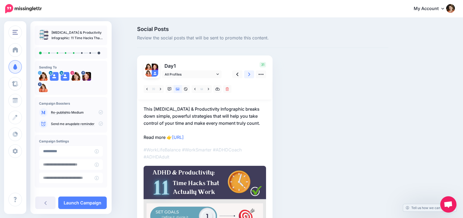
click at [246, 75] on link at bounding box center [249, 74] width 10 height 8
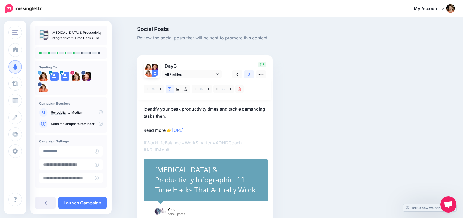
scroll to position [5, 0]
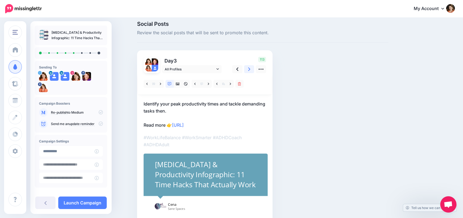
click at [250, 70] on icon at bounding box center [249, 69] width 2 height 6
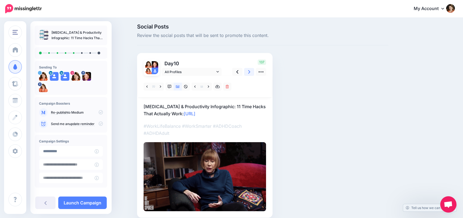
scroll to position [0, 0]
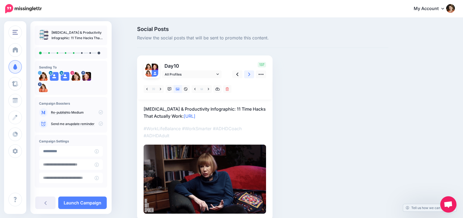
click at [249, 75] on icon at bounding box center [249, 74] width 2 height 4
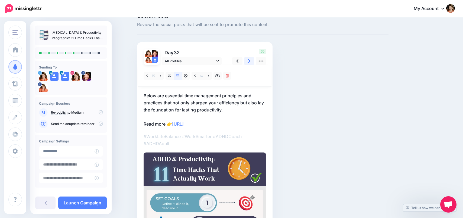
scroll to position [11, 0]
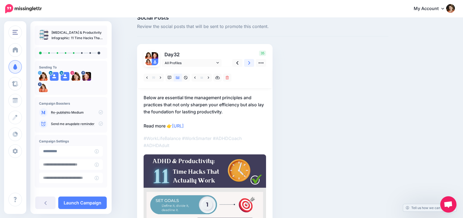
click at [250, 63] on icon at bounding box center [249, 63] width 2 height 4
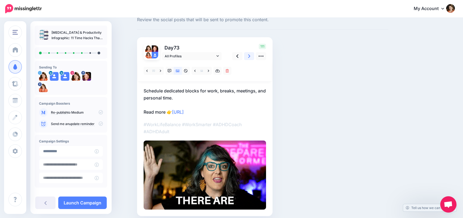
scroll to position [18, 0]
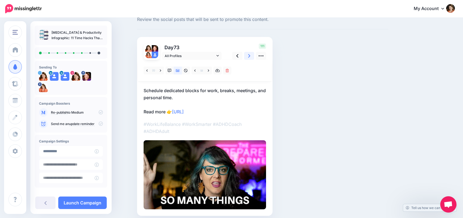
click at [250, 56] on icon at bounding box center [249, 56] width 2 height 4
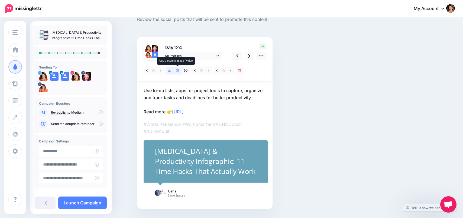
click at [177, 72] on link at bounding box center [178, 70] width 8 height 8
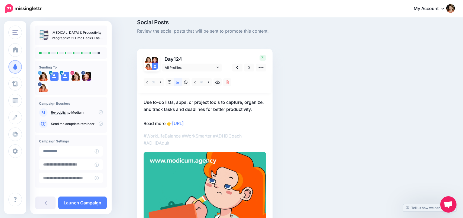
scroll to position [0, 0]
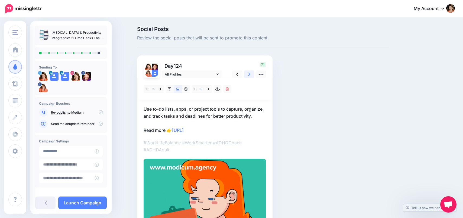
click at [248, 73] on icon at bounding box center [249, 74] width 2 height 6
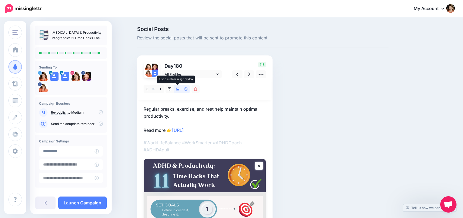
click at [180, 90] on link at bounding box center [178, 89] width 8 height 8
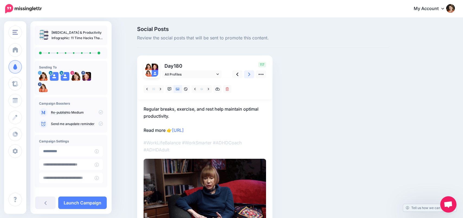
click at [251, 75] on link at bounding box center [249, 74] width 10 height 8
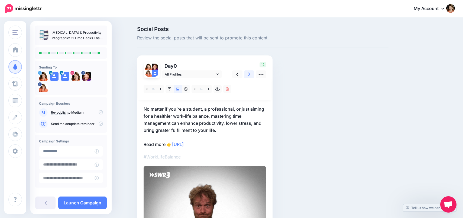
click at [251, 75] on link at bounding box center [249, 74] width 10 height 8
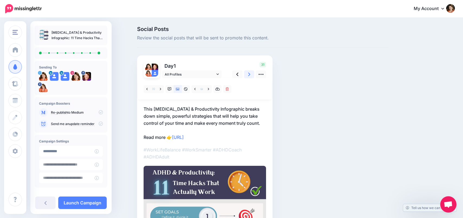
click at [251, 75] on link at bounding box center [249, 74] width 10 height 8
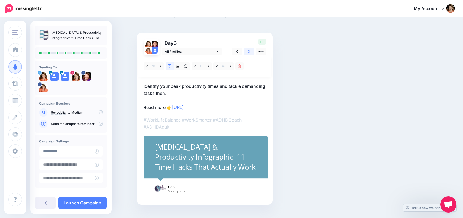
scroll to position [24, 0]
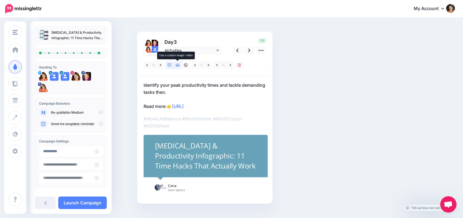
click at [180, 66] on icon at bounding box center [178, 65] width 4 height 4
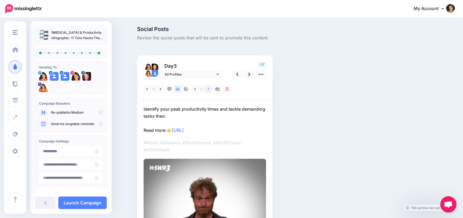
click at [208, 88] on icon at bounding box center [208, 89] width 1 height 4
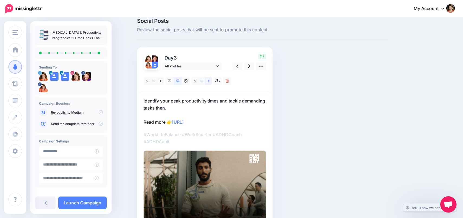
scroll to position [3, 0]
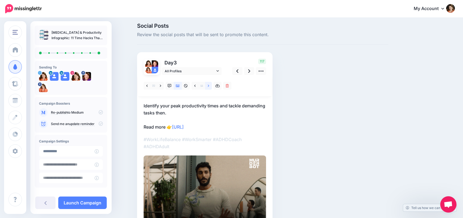
click at [209, 86] on icon at bounding box center [208, 86] width 1 height 4
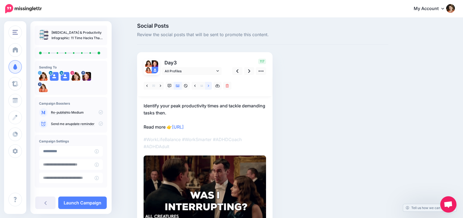
click at [209, 86] on icon at bounding box center [208, 86] width 1 height 4
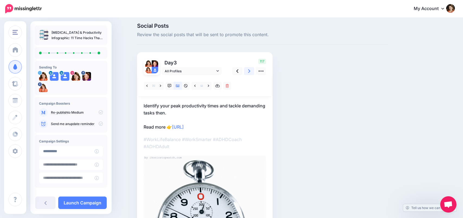
click at [248, 70] on link at bounding box center [249, 71] width 10 height 8
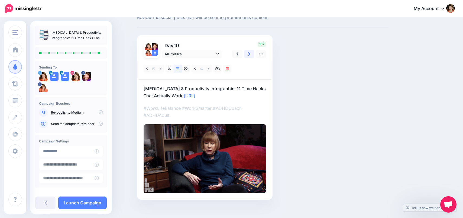
scroll to position [27, 0]
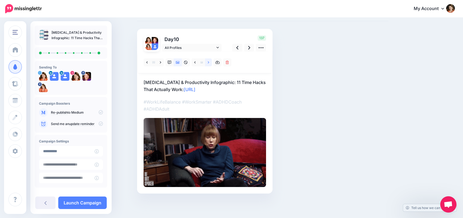
click at [209, 61] on icon at bounding box center [208, 62] width 1 height 4
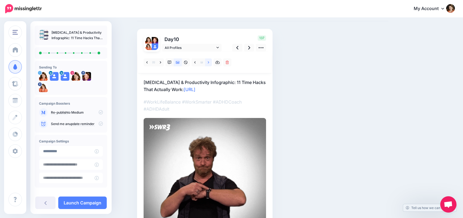
click at [209, 61] on icon at bounding box center [208, 62] width 1 height 4
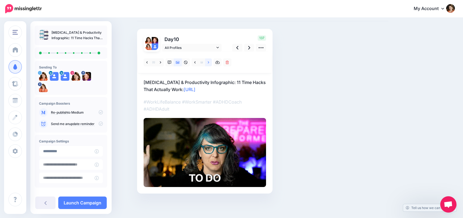
click at [209, 61] on icon at bounding box center [208, 62] width 1 height 4
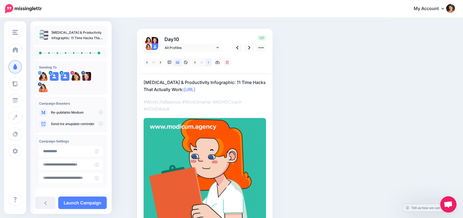
click at [209, 61] on icon at bounding box center [208, 62] width 1 height 4
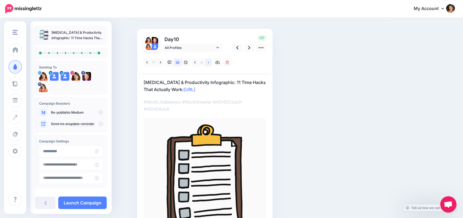
click at [209, 61] on icon at bounding box center [208, 62] width 1 height 4
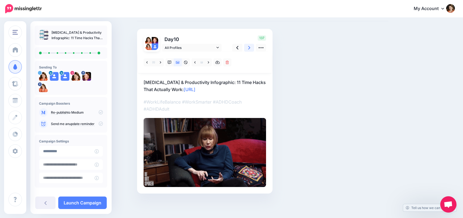
click at [251, 47] on link at bounding box center [249, 48] width 10 height 8
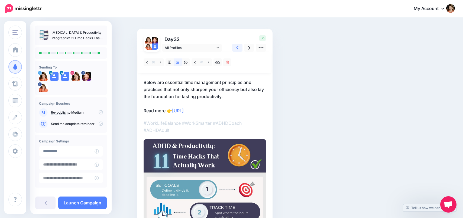
click at [240, 47] on link at bounding box center [237, 48] width 10 height 8
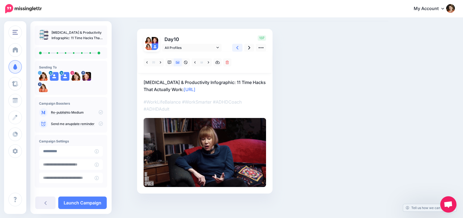
click at [240, 47] on link at bounding box center [237, 48] width 10 height 8
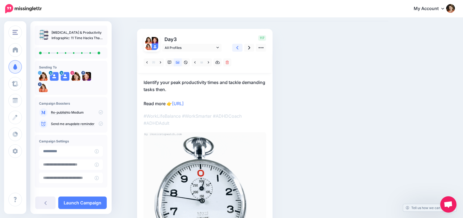
click at [240, 47] on link at bounding box center [237, 48] width 10 height 8
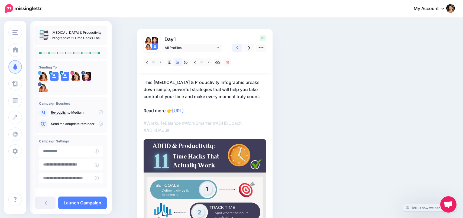
click at [240, 47] on link at bounding box center [237, 48] width 10 height 8
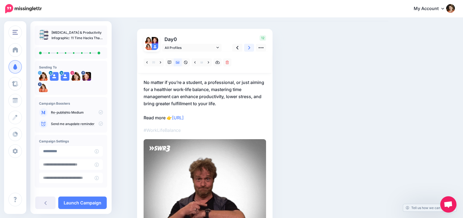
click at [248, 47] on link at bounding box center [249, 48] width 10 height 8
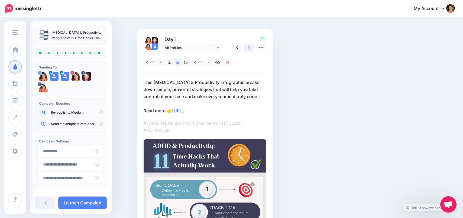
click at [248, 47] on link at bounding box center [249, 48] width 10 height 8
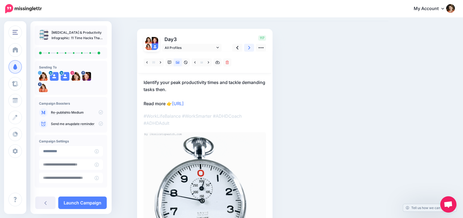
click at [248, 47] on link at bounding box center [249, 48] width 10 height 8
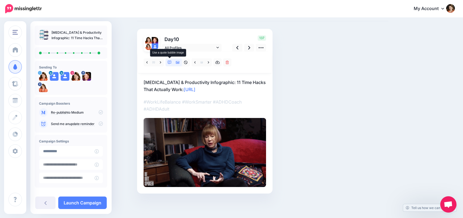
click at [170, 61] on icon at bounding box center [170, 62] width 4 height 4
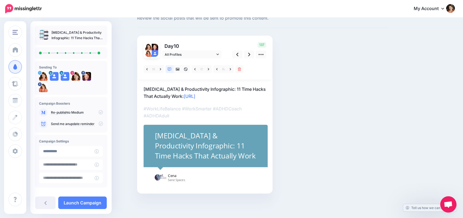
scroll to position [20, 0]
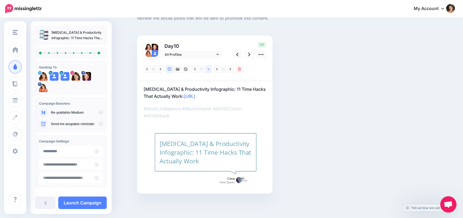
click at [210, 69] on link at bounding box center [208, 69] width 7 height 8
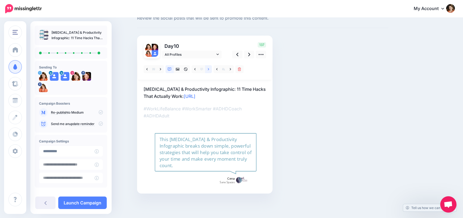
click at [210, 69] on link at bounding box center [208, 69] width 7 height 8
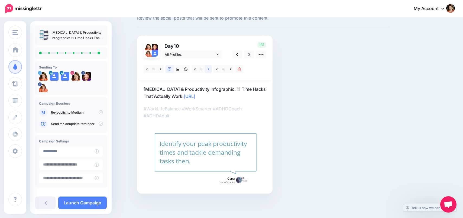
click at [210, 69] on link at bounding box center [208, 69] width 7 height 8
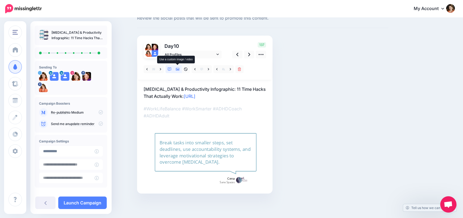
click at [181, 70] on link at bounding box center [178, 69] width 8 height 8
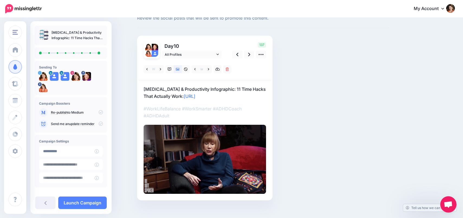
scroll to position [0, 0]
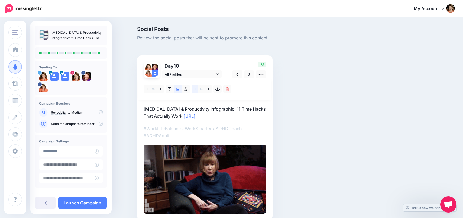
click at [194, 88] on icon at bounding box center [194, 89] width 1 height 4
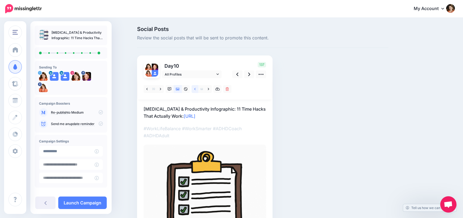
click at [194, 88] on icon at bounding box center [194, 89] width 1 height 4
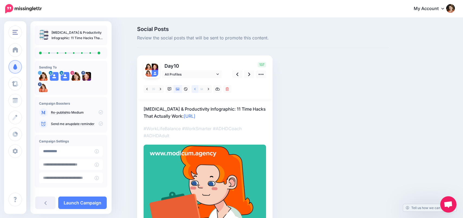
click at [194, 88] on icon at bounding box center [194, 89] width 1 height 4
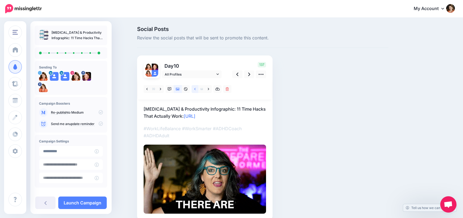
click at [194, 88] on icon at bounding box center [194, 89] width 1 height 4
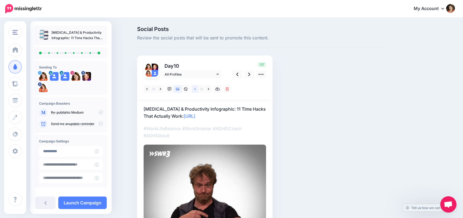
click at [194, 88] on icon at bounding box center [194, 89] width 1 height 4
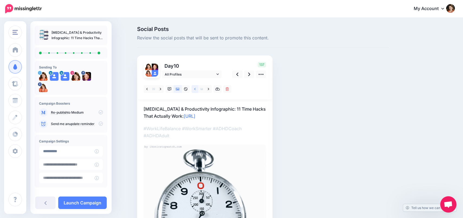
click at [194, 88] on icon at bounding box center [194, 89] width 1 height 4
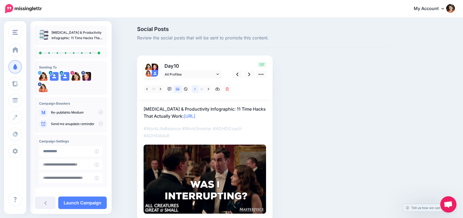
click at [194, 88] on icon at bounding box center [194, 89] width 1 height 4
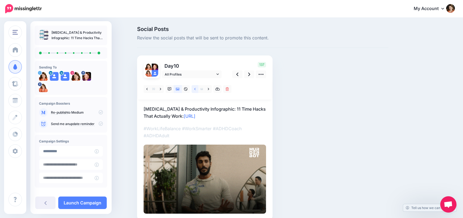
click at [194, 88] on icon at bounding box center [194, 89] width 1 height 4
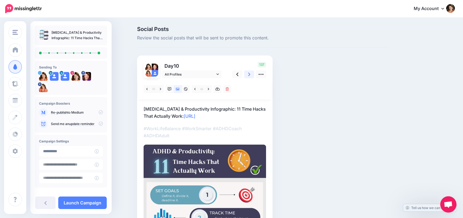
click at [251, 76] on link at bounding box center [249, 74] width 10 height 8
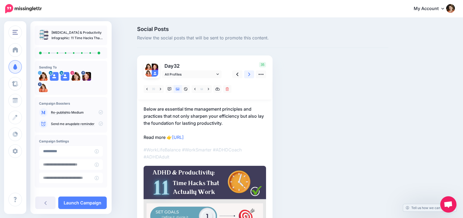
click at [251, 76] on link at bounding box center [249, 74] width 10 height 8
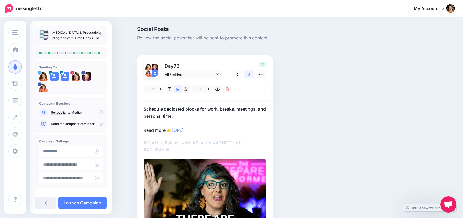
click at [251, 76] on link at bounding box center [249, 74] width 10 height 8
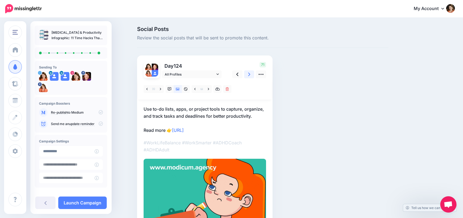
click at [251, 76] on link at bounding box center [249, 74] width 10 height 8
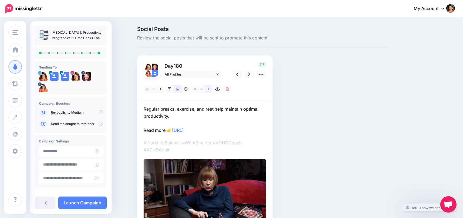
click at [210, 90] on link at bounding box center [208, 89] width 7 height 8
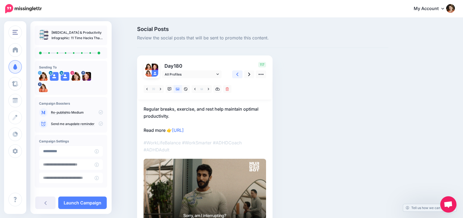
click at [239, 75] on link at bounding box center [237, 74] width 10 height 8
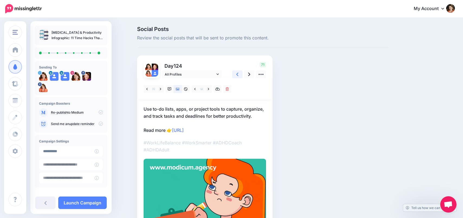
click at [239, 75] on link at bounding box center [237, 74] width 10 height 8
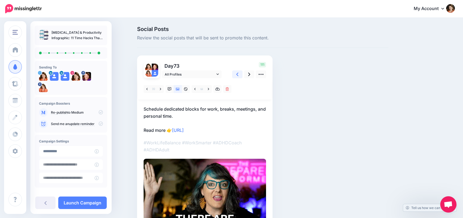
click at [239, 75] on link at bounding box center [237, 74] width 10 height 8
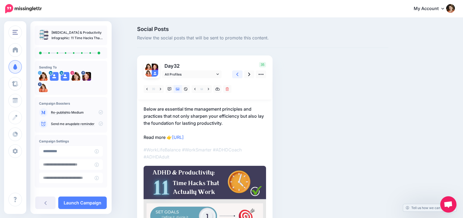
click at [239, 75] on link at bounding box center [237, 74] width 10 height 8
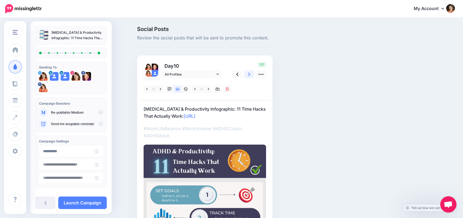
click at [250, 75] on icon at bounding box center [249, 74] width 2 height 6
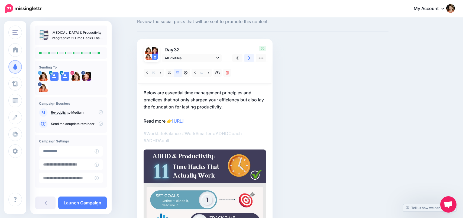
scroll to position [17, 0]
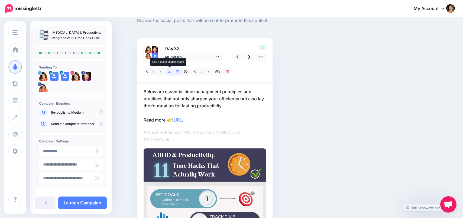
click at [172, 72] on link at bounding box center [170, 72] width 8 height 8
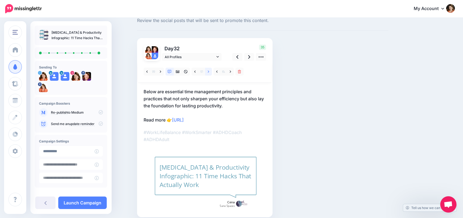
click at [210, 72] on link at bounding box center [208, 72] width 7 height 8
click at [209, 72] on link at bounding box center [208, 72] width 7 height 8
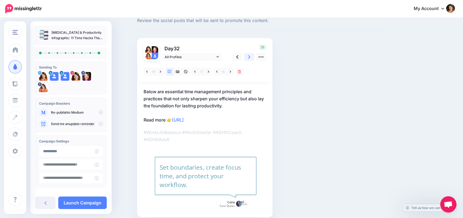
click at [250, 55] on icon at bounding box center [249, 57] width 2 height 6
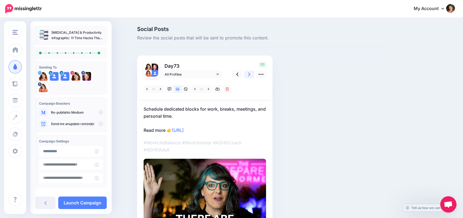
click at [248, 75] on icon at bounding box center [249, 74] width 2 height 6
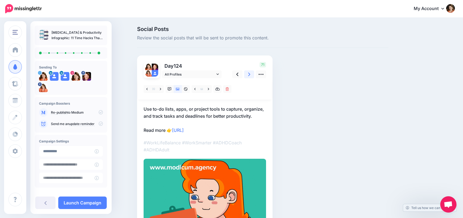
click at [248, 75] on icon at bounding box center [249, 74] width 2 height 6
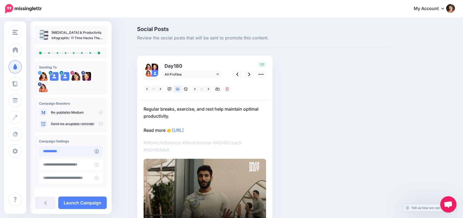
click at [80, 153] on input "**********" at bounding box center [67, 151] width 56 height 11
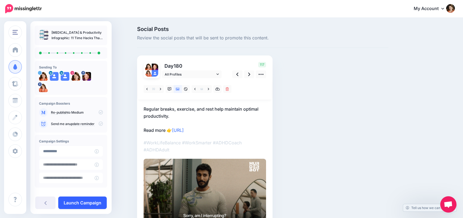
click at [92, 202] on link "Launch Campaign" at bounding box center [82, 202] width 49 height 12
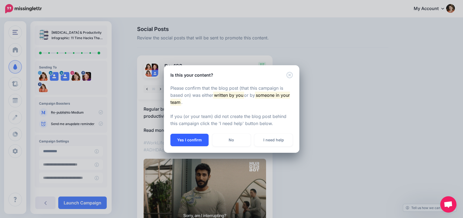
click at [183, 142] on button "Yes I confirm" at bounding box center [190, 139] width 38 height 12
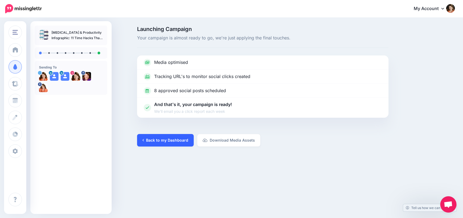
click at [165, 140] on link "Back to my Dashboard" at bounding box center [165, 140] width 57 height 12
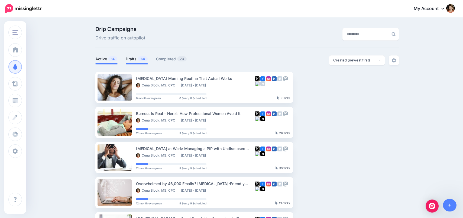
click at [132, 60] on link "Drafts 64" at bounding box center [137, 59] width 22 height 7
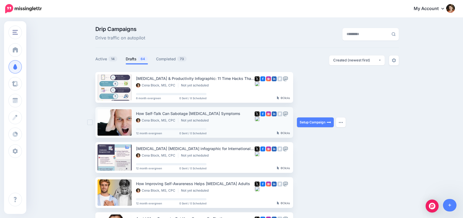
click at [180, 113] on div "How Self-Talk Can Sabotage [MEDICAL_DATA] Symptoms" at bounding box center [195, 113] width 119 height 6
click at [314, 124] on link "Setup Campaign" at bounding box center [315, 122] width 37 height 10
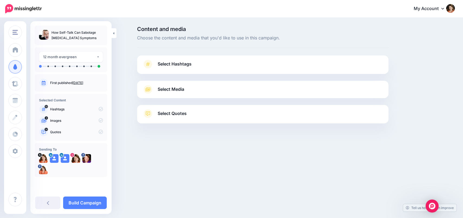
click at [186, 64] on span "Select Hashtags" at bounding box center [175, 63] width 34 height 7
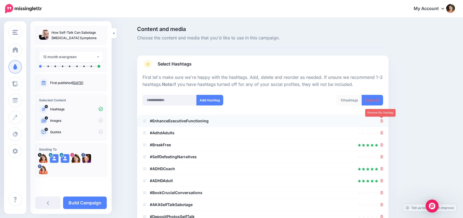
click at [381, 123] on link at bounding box center [382, 120] width 3 height 5
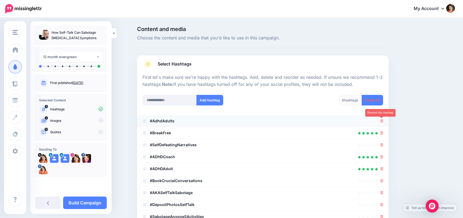
click at [382, 122] on icon at bounding box center [382, 120] width 3 height 3
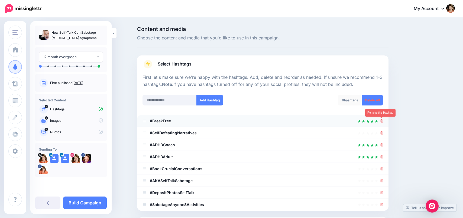
click at [381, 122] on icon at bounding box center [382, 120] width 3 height 3
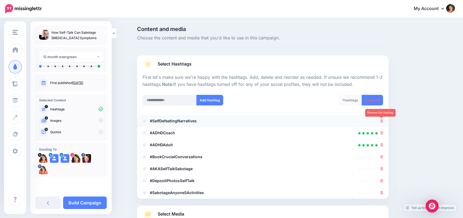
click at [381, 122] on icon at bounding box center [382, 120] width 3 height 3
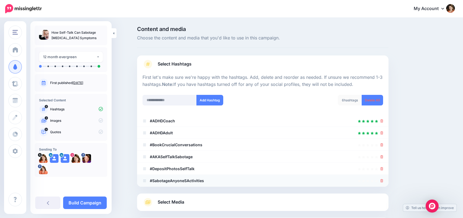
click at [384, 180] on li "#SabotageAnyoneSActivities" at bounding box center [263, 180] width 252 height 12
click at [380, 168] on div at bounding box center [263, 168] width 241 height 7
click at [381, 158] on link at bounding box center [382, 156] width 3 height 5
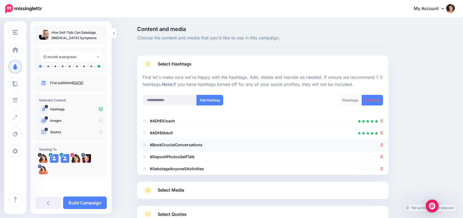
click at [382, 146] on icon at bounding box center [382, 144] width 3 height 3
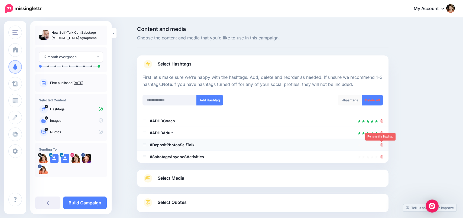
click at [381, 146] on icon at bounding box center [382, 144] width 3 height 3
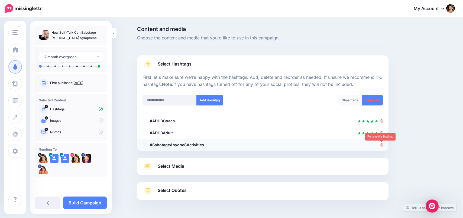
click at [381, 145] on icon at bounding box center [382, 144] width 3 height 3
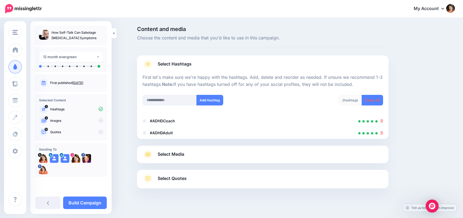
click at [281, 156] on link "Select Media" at bounding box center [263, 154] width 241 height 9
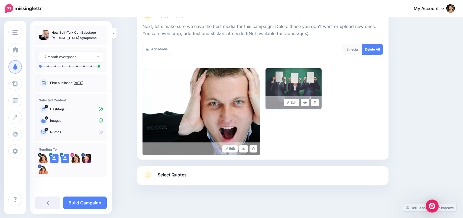
scroll to position [75, 0]
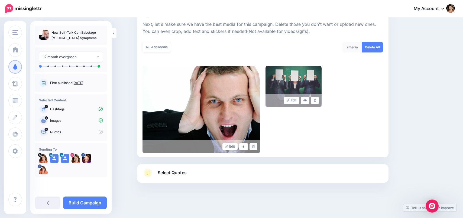
click at [181, 171] on span "Select Quotes" at bounding box center [172, 172] width 29 height 7
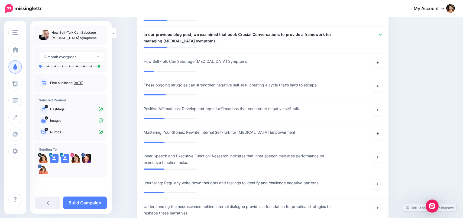
scroll to position [519, 0]
click at [381, 152] on link at bounding box center [378, 157] width 9 height 10
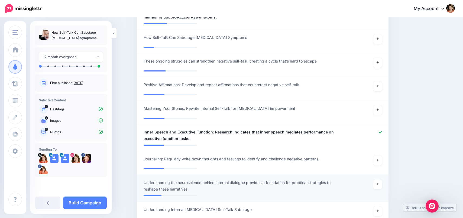
scroll to position [543, 0]
click at [378, 182] on icon at bounding box center [378, 183] width 2 height 3
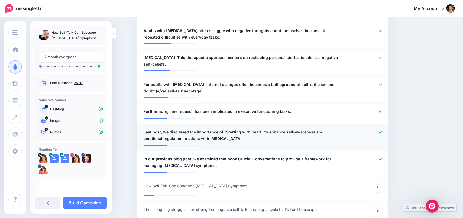
scroll to position [394, 0]
click at [379, 129] on div at bounding box center [366, 135] width 41 height 13
click at [382, 129] on div at bounding box center [366, 135] width 41 height 13
click at [381, 131] on icon at bounding box center [380, 132] width 3 height 2
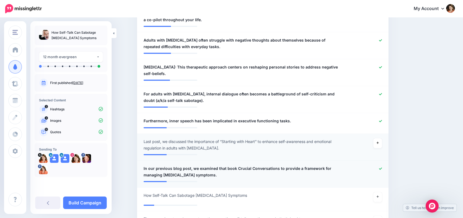
scroll to position [385, 0]
click at [381, 168] on icon at bounding box center [380, 169] width 3 height 2
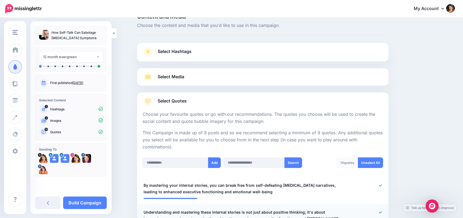
scroll to position [0, 0]
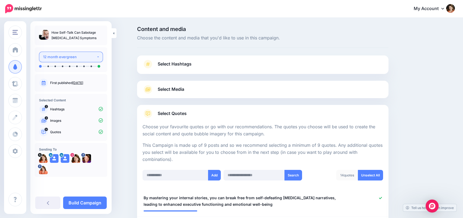
click at [101, 57] on button "12 month evergreen" at bounding box center [71, 57] width 64 height 11
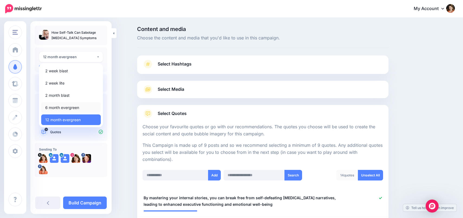
click at [73, 106] on span "6 month evergreen" at bounding box center [62, 107] width 34 height 7
select select "******"
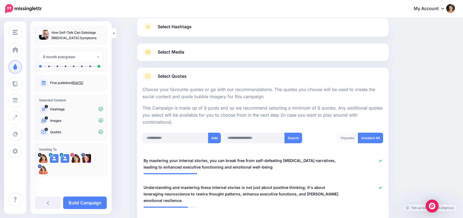
scroll to position [29, 0]
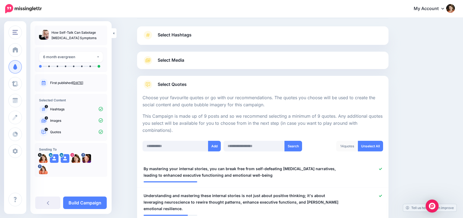
click at [181, 61] on span "Select Media" at bounding box center [171, 59] width 27 height 7
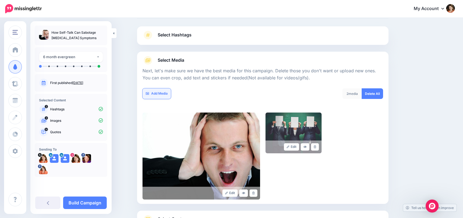
click at [156, 93] on link "Add Media" at bounding box center [157, 93] width 28 height 11
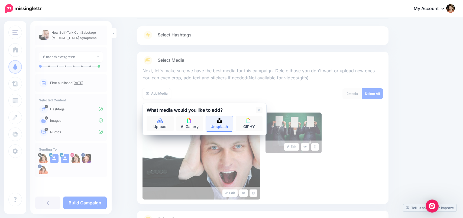
click at [217, 121] on link "Unsplash" at bounding box center [219, 123] width 27 height 15
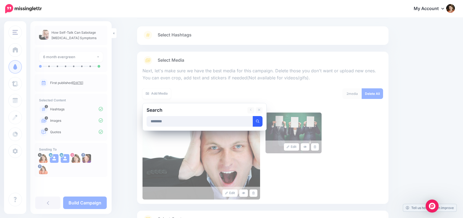
type input "********"
click at [258, 120] on icon "submit" at bounding box center [257, 120] width 3 height 3
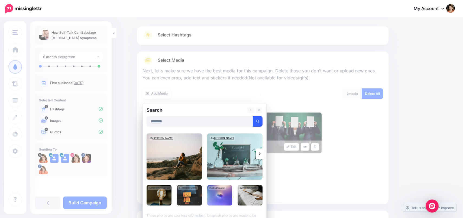
click at [172, 158] on img at bounding box center [174, 156] width 55 height 46
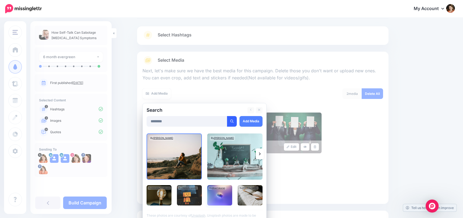
click at [221, 189] on div "By [PERSON_NAME]" at bounding box center [218, 188] width 18 height 4
click at [242, 154] on img at bounding box center [234, 156] width 55 height 46
click at [257, 198] on img at bounding box center [250, 195] width 25 height 20
click at [254, 123] on link "Add Media" at bounding box center [251, 121] width 23 height 11
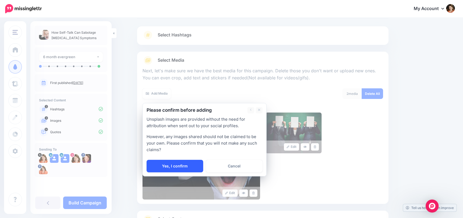
click at [191, 168] on link "Yes, I confirm" at bounding box center [175, 165] width 57 height 12
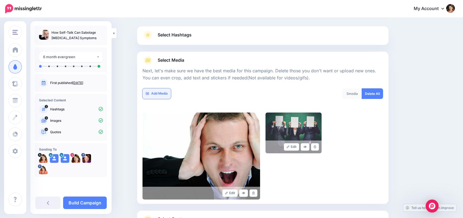
click at [159, 93] on link "Add Media" at bounding box center [157, 93] width 28 height 11
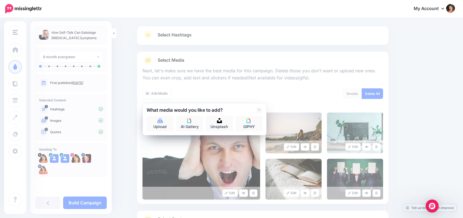
scroll to position [75, 0]
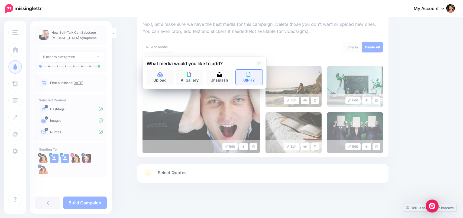
click at [244, 81] on link "GIPHY" at bounding box center [249, 76] width 27 height 15
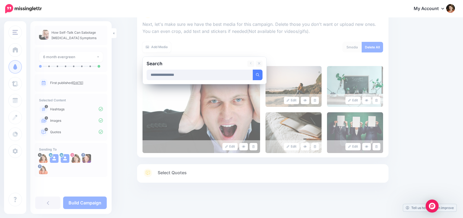
type input "**********"
click at [253, 69] on button "submit" at bounding box center [258, 74] width 10 height 11
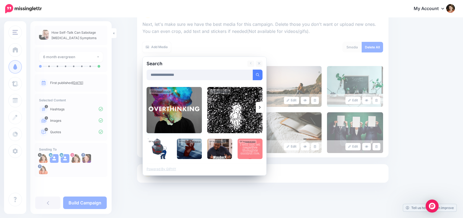
drag, startPoint x: 174, startPoint y: 118, endPoint x: 183, endPoint y: 118, distance: 8.1
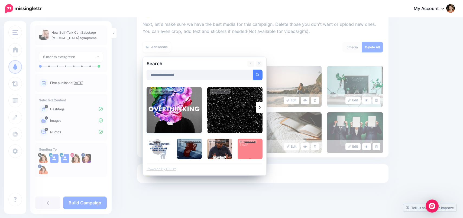
click at [174, 118] on img at bounding box center [174, 110] width 55 height 46
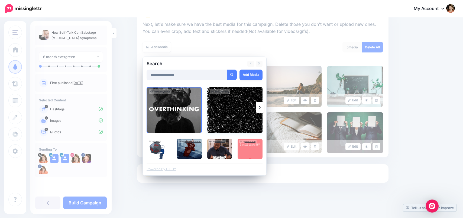
click at [239, 119] on img at bounding box center [234, 110] width 55 height 46
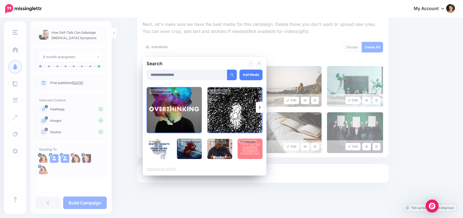
drag, startPoint x: 163, startPoint y: 153, endPoint x: 177, endPoint y: 152, distance: 14.2
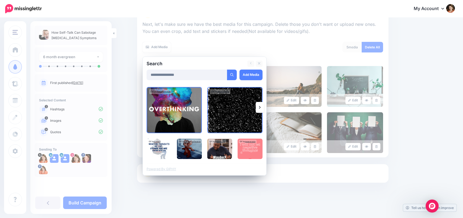
click at [163, 153] on img at bounding box center [159, 148] width 25 height 20
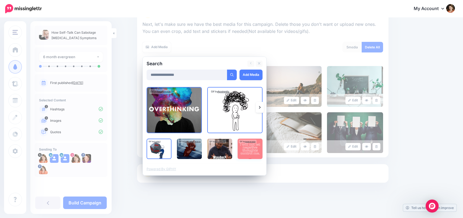
click at [260, 149] on img at bounding box center [250, 148] width 25 height 20
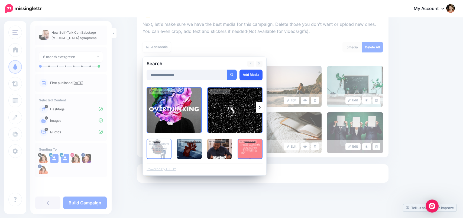
click at [254, 75] on link "Add Media" at bounding box center [251, 74] width 23 height 11
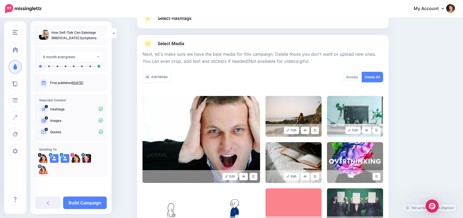
scroll to position [45, 0]
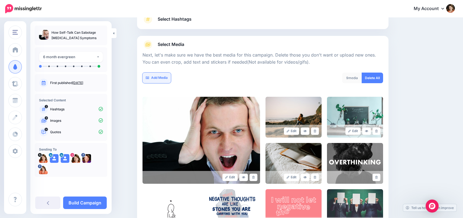
click at [159, 79] on link "Add Media" at bounding box center [157, 77] width 28 height 11
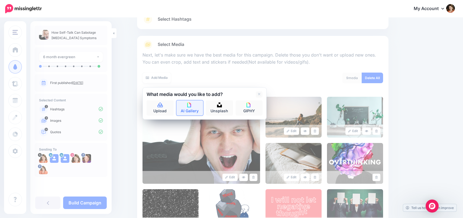
click at [188, 109] on link "AI Gallery" at bounding box center [190, 107] width 27 height 15
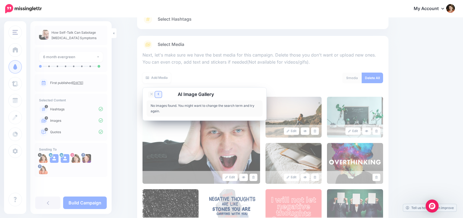
click at [160, 94] on link at bounding box center [158, 94] width 7 height 6
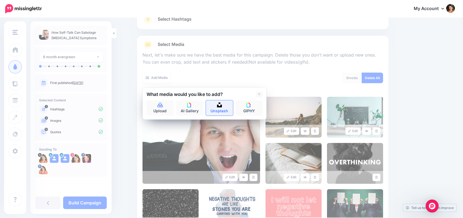
click at [232, 109] on link "Unsplash" at bounding box center [219, 107] width 27 height 15
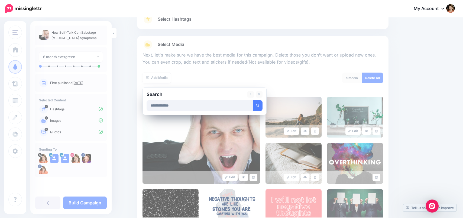
type input "**********"
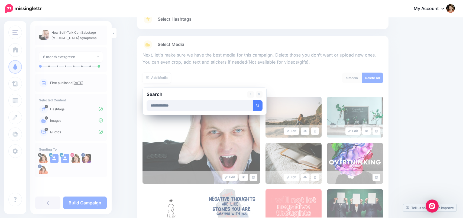
click at [253, 100] on button "submit" at bounding box center [258, 105] width 10 height 11
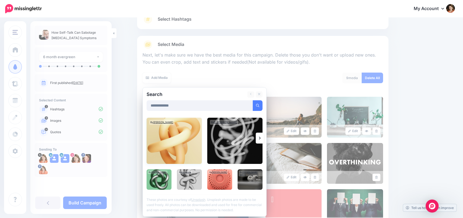
click at [200, 139] on img at bounding box center [174, 140] width 55 height 46
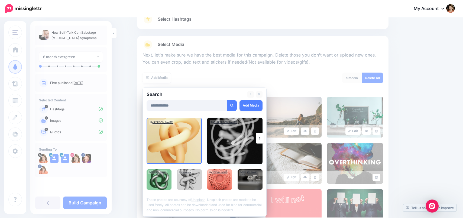
click at [257, 154] on img at bounding box center [234, 140] width 55 height 46
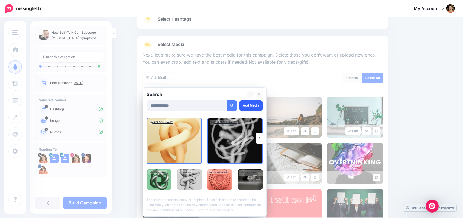
click at [260, 102] on link "Add Media" at bounding box center [251, 105] width 23 height 11
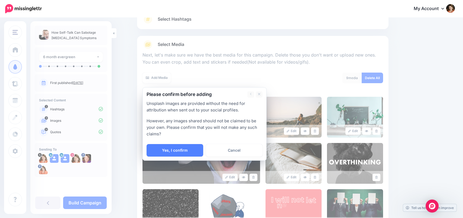
click at [187, 150] on link "Yes, I confirm" at bounding box center [175, 150] width 57 height 12
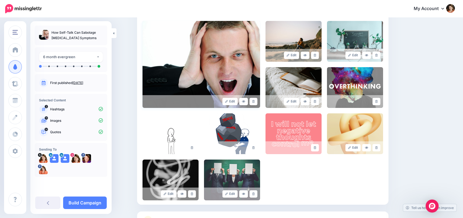
scroll to position [168, 0]
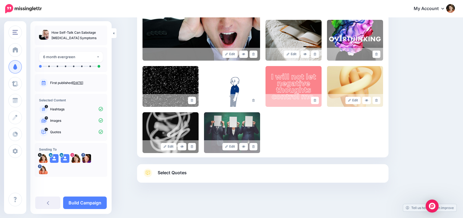
click at [166, 174] on span "Select Quotes" at bounding box center [172, 172] width 29 height 7
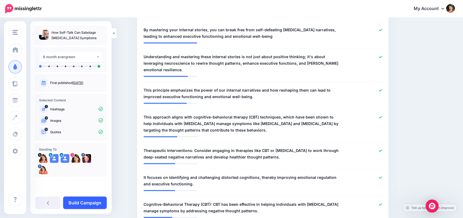
click at [85, 199] on link "Build Campaign" at bounding box center [85, 202] width 44 height 12
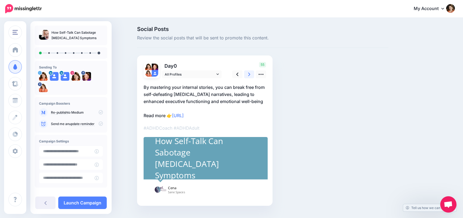
click at [251, 72] on link at bounding box center [249, 74] width 10 height 8
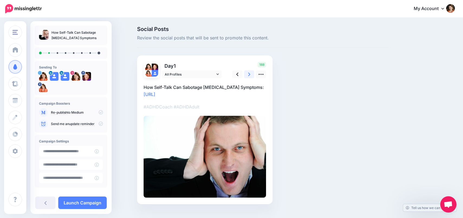
click at [251, 72] on link at bounding box center [249, 74] width 10 height 8
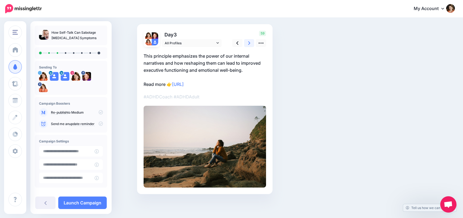
scroll to position [32, 0]
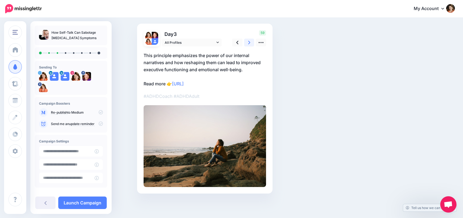
click at [246, 44] on link at bounding box center [249, 43] width 10 height 8
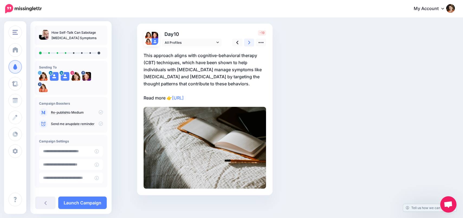
click at [248, 43] on link at bounding box center [249, 43] width 10 height 8
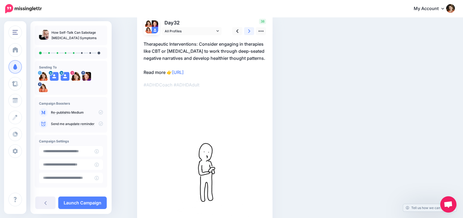
scroll to position [44, 0]
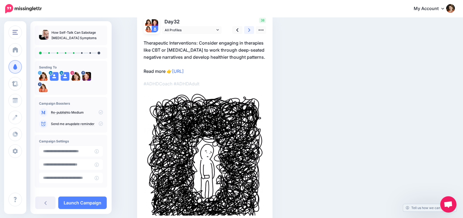
click at [247, 29] on link at bounding box center [249, 30] width 10 height 8
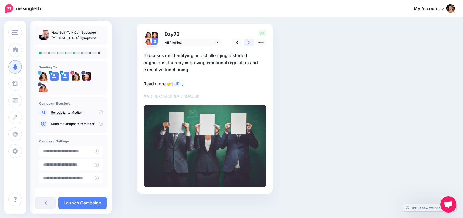
scroll to position [32, 0]
click at [262, 43] on icon at bounding box center [261, 43] width 6 height 6
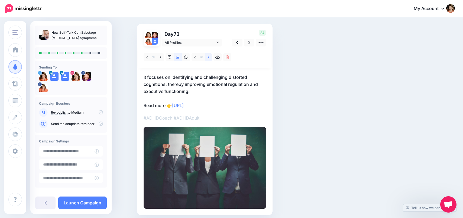
click at [210, 57] on link at bounding box center [208, 57] width 7 height 8
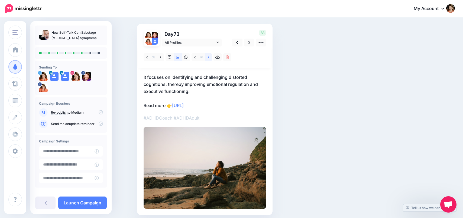
click at [210, 57] on link at bounding box center [208, 57] width 7 height 8
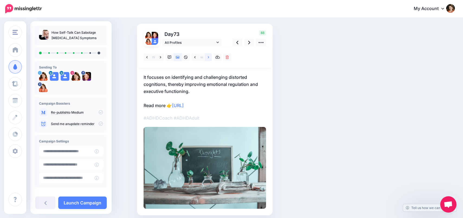
click at [210, 57] on link at bounding box center [208, 57] width 7 height 8
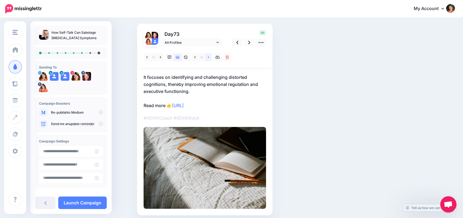
click at [210, 57] on link at bounding box center [208, 57] width 7 height 8
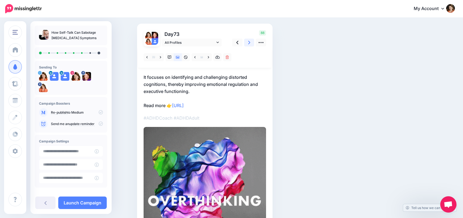
click at [249, 41] on icon at bounding box center [249, 43] width 2 height 4
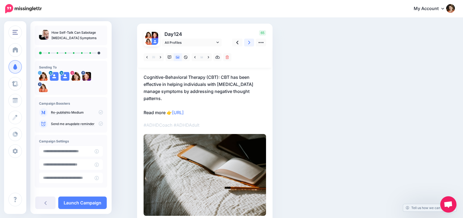
click at [249, 41] on icon at bounding box center [249, 43] width 2 height 4
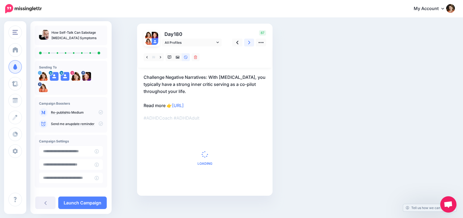
scroll to position [0, 0]
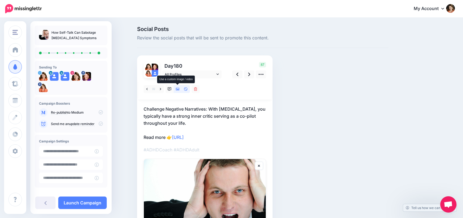
click at [178, 89] on icon at bounding box center [178, 89] width 4 height 3
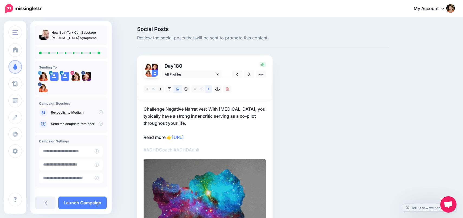
click at [208, 89] on icon at bounding box center [208, 89] width 1 height 4
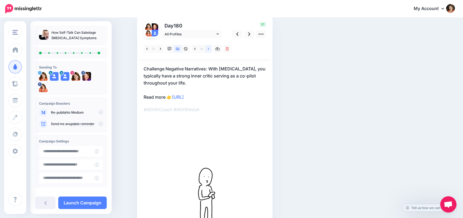
scroll to position [37, 0]
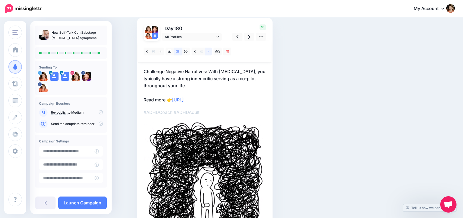
click at [209, 53] on icon at bounding box center [208, 52] width 1 height 4
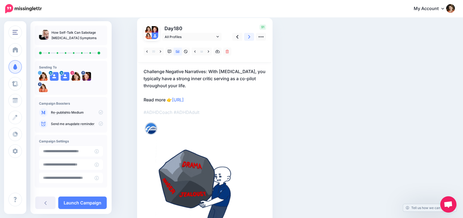
click at [248, 37] on icon at bounding box center [249, 37] width 2 height 6
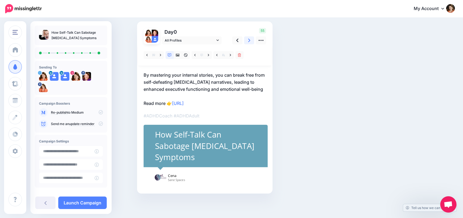
scroll to position [34, 0]
click at [250, 42] on icon at bounding box center [249, 41] width 2 height 6
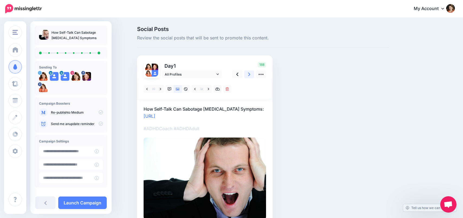
scroll to position [0, 0]
click at [239, 73] on link at bounding box center [237, 74] width 10 height 8
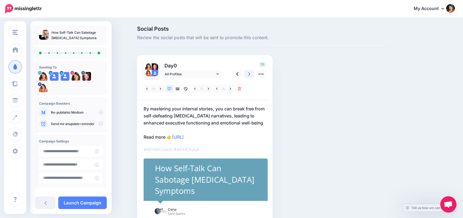
click at [247, 73] on link at bounding box center [249, 74] width 10 height 8
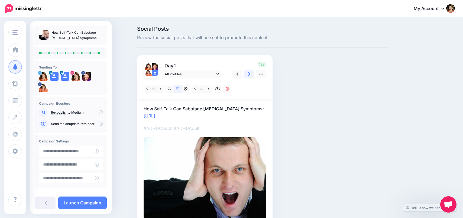
scroll to position [0, 0]
click at [250, 74] on icon at bounding box center [249, 74] width 2 height 6
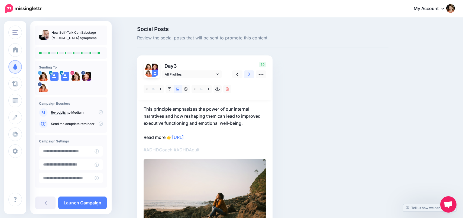
click at [250, 74] on icon at bounding box center [249, 74] width 2 height 6
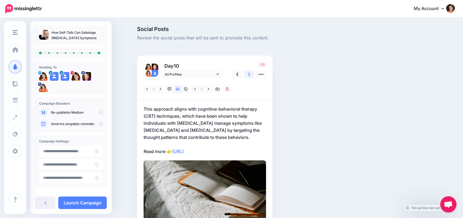
click at [250, 74] on icon at bounding box center [249, 74] width 2 height 6
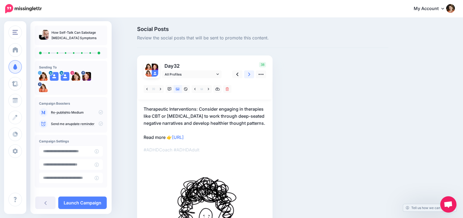
click at [250, 74] on icon at bounding box center [249, 74] width 2 height 6
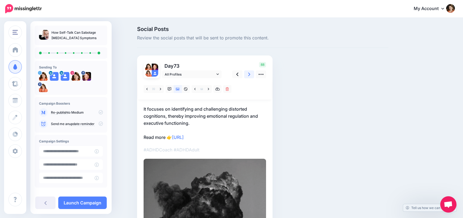
click at [250, 74] on icon at bounding box center [249, 74] width 2 height 6
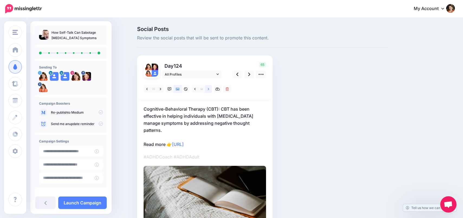
click at [209, 88] on icon at bounding box center [208, 89] width 1 height 4
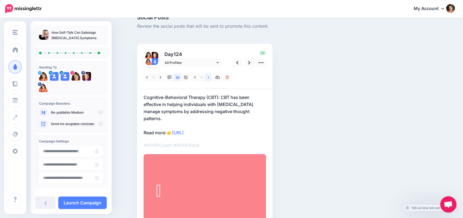
scroll to position [7, 0]
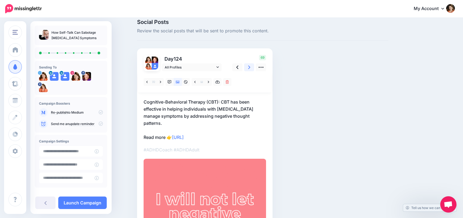
click at [249, 66] on icon at bounding box center [249, 67] width 2 height 6
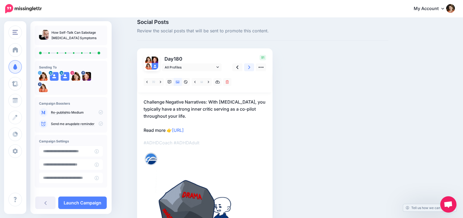
click at [249, 66] on icon at bounding box center [249, 67] width 2 height 6
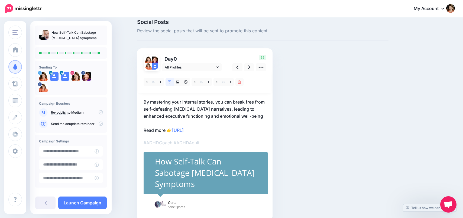
click at [81, 156] on div at bounding box center [71, 157] width 64 height 3
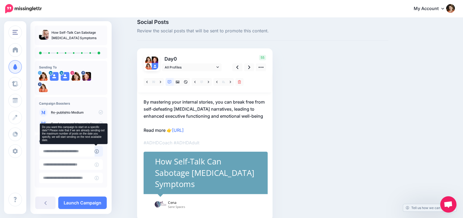
click at [95, 152] on icon at bounding box center [97, 151] width 4 height 4
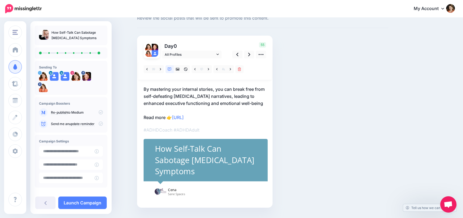
scroll to position [22, 0]
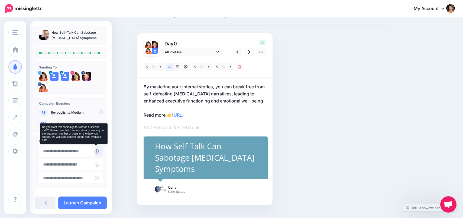
click at [95, 151] on icon at bounding box center [97, 151] width 4 height 4
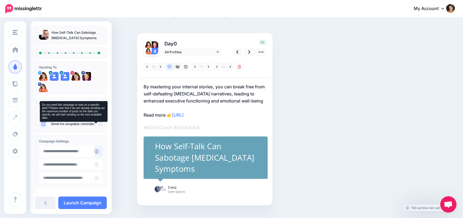
scroll to position [0, 0]
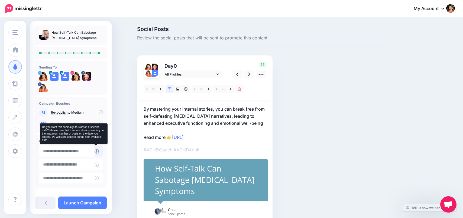
click at [95, 151] on icon at bounding box center [97, 151] width 4 height 4
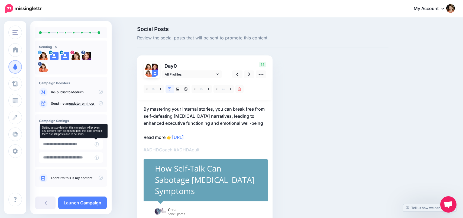
scroll to position [26, 0]
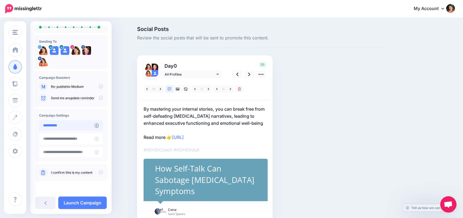
click at [77, 125] on input "**********" at bounding box center [67, 125] width 56 height 11
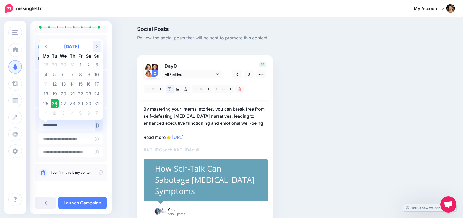
click at [97, 46] on th "Next Month" at bounding box center [97, 46] width 8 height 11
click at [56, 75] on td "9" at bounding box center [55, 75] width 8 height 10
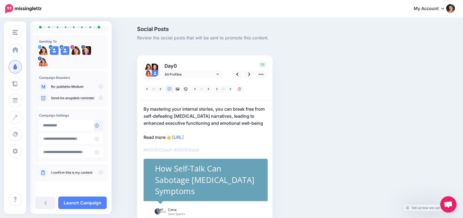
click at [88, 130] on div at bounding box center [71, 131] width 64 height 3
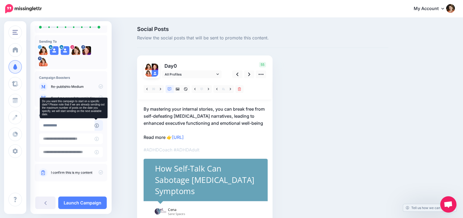
click at [95, 125] on icon at bounding box center [97, 125] width 4 height 4
click at [95, 124] on icon at bounding box center [97, 125] width 4 height 4
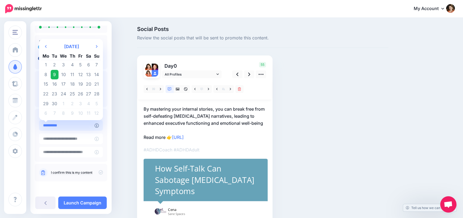
click at [60, 124] on input "**********" at bounding box center [67, 125] width 56 height 11
click at [46, 74] on td "8" at bounding box center [45, 75] width 9 height 10
type input "**********"
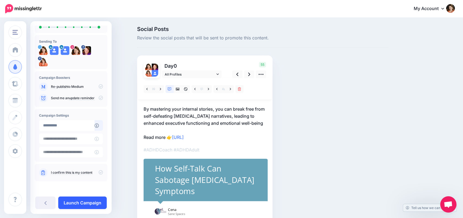
click at [92, 202] on link "Launch Campaign" at bounding box center [82, 202] width 49 height 12
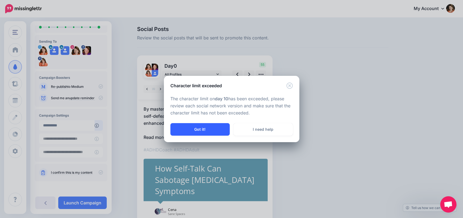
click at [195, 130] on button "Got it!" at bounding box center [200, 129] width 59 height 12
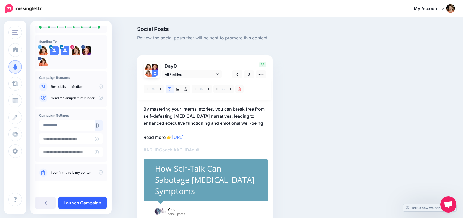
click at [93, 204] on link "Launch Campaign" at bounding box center [82, 202] width 49 height 12
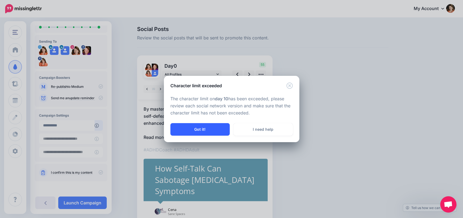
click at [210, 127] on button "Got it!" at bounding box center [200, 129] width 59 height 12
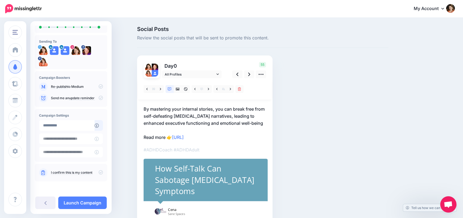
drag, startPoint x: 98, startPoint y: 171, endPoint x: 98, endPoint y: 176, distance: 5.7
click at [99, 171] on icon at bounding box center [101, 172] width 4 height 4
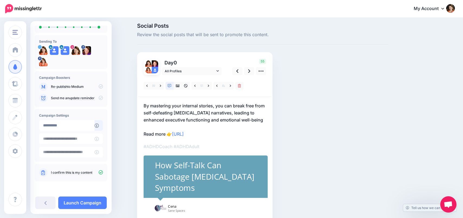
scroll to position [4, 0]
click at [100, 85] on icon at bounding box center [101, 86] width 4 height 4
drag, startPoint x: 98, startPoint y: 96, endPoint x: 101, endPoint y: 99, distance: 4.0
click at [99, 96] on icon at bounding box center [101, 97] width 4 height 4
click at [99, 97] on icon at bounding box center [101, 97] width 4 height 4
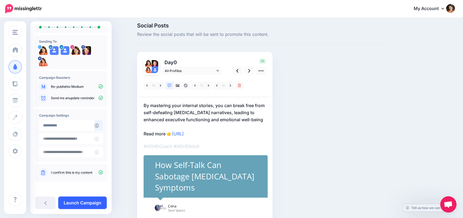
click at [89, 199] on link "Launch Campaign" at bounding box center [82, 202] width 49 height 12
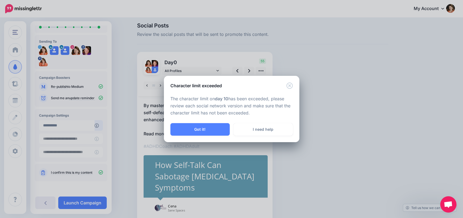
click at [199, 127] on button "Got it!" at bounding box center [200, 129] width 59 height 12
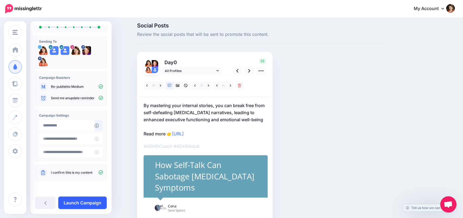
click at [90, 201] on link "Launch Campaign" at bounding box center [82, 202] width 49 height 12
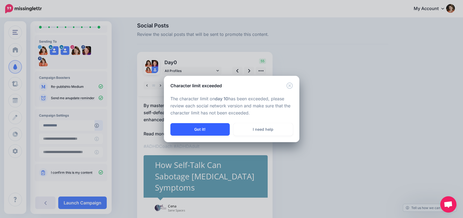
click at [217, 126] on button "Got it!" at bounding box center [200, 129] width 59 height 12
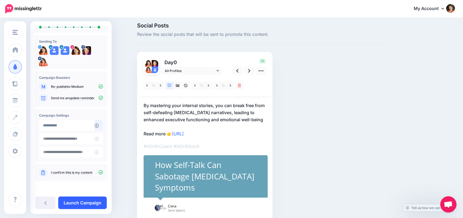
click at [83, 203] on link "Launch Campaign" at bounding box center [82, 202] width 49 height 12
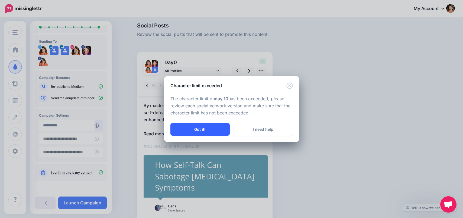
click at [218, 126] on button "Got it!" at bounding box center [200, 129] width 59 height 12
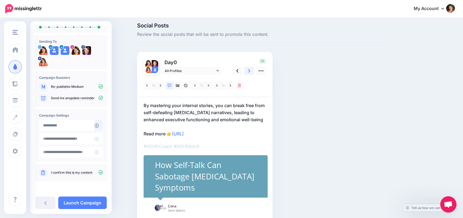
click at [254, 74] on link at bounding box center [249, 71] width 10 height 8
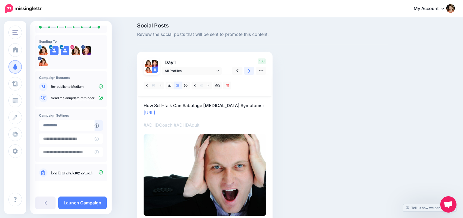
scroll to position [0, 0]
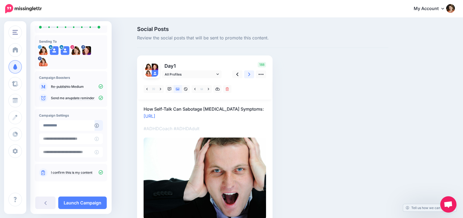
click at [254, 74] on link at bounding box center [249, 74] width 10 height 8
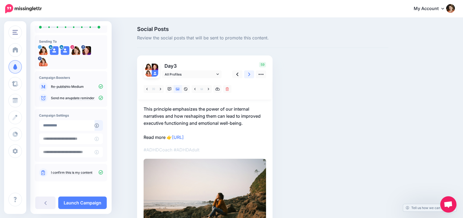
click at [254, 74] on link at bounding box center [249, 74] width 10 height 8
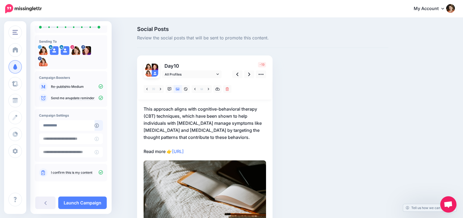
click at [210, 111] on p "This approach aligns with cognitive-behavioral therapy (CBT) techniques, which …" at bounding box center [205, 129] width 123 height 49
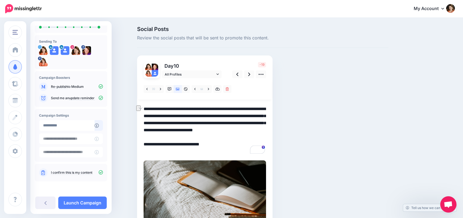
drag, startPoint x: 181, startPoint y: 116, endPoint x: 238, endPoint y: 115, distance: 56.4
click at [238, 115] on textarea "**********" at bounding box center [205, 129] width 123 height 49
click at [168, 130] on textarea "**********" at bounding box center [205, 129] width 123 height 49
click at [227, 129] on textarea "**********" at bounding box center [205, 129] width 123 height 49
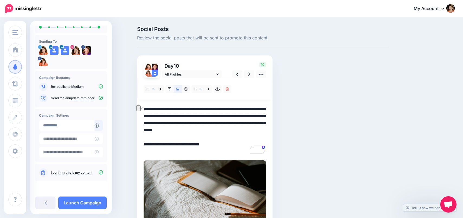
click at [241, 130] on textarea "**********" at bounding box center [205, 129] width 123 height 49
click at [164, 130] on textarea "**********" at bounding box center [205, 129] width 123 height 49
drag, startPoint x: 228, startPoint y: 130, endPoint x: 239, endPoint y: 133, distance: 12.2
click at [262, 130] on textarea "**********" at bounding box center [205, 129] width 123 height 49
click at [149, 138] on textarea "**********" at bounding box center [205, 129] width 123 height 49
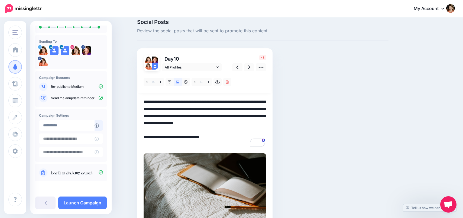
scroll to position [8, 0]
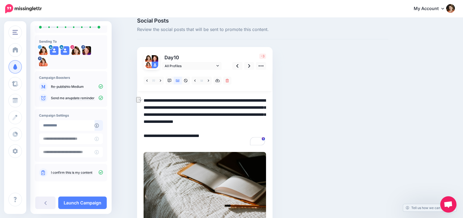
drag, startPoint x: 146, startPoint y: 98, endPoint x: 173, endPoint y: 98, distance: 27.7
click at [173, 98] on textarea "**********" at bounding box center [205, 121] width 123 height 49
drag, startPoint x: 170, startPoint y: 107, endPoint x: 174, endPoint y: 106, distance: 4.2
click at [170, 107] on textarea "**********" at bounding box center [205, 121] width 123 height 49
drag, startPoint x: 199, startPoint y: 107, endPoint x: 230, endPoint y: 106, distance: 30.6
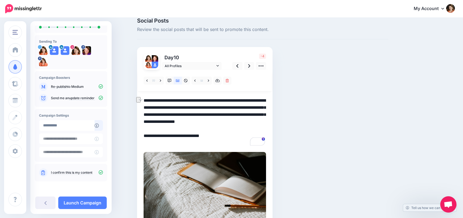
click at [230, 106] on textarea "**********" at bounding box center [205, 121] width 123 height 49
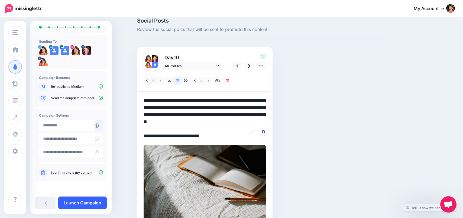
type textarea "**********"
click at [84, 201] on link "Launch Campaign" at bounding box center [82, 202] width 49 height 12
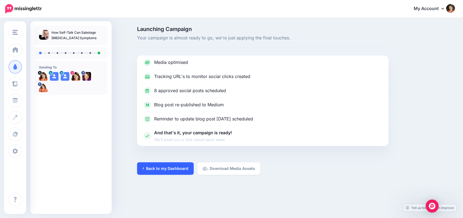
click at [147, 167] on link "Back to my Dashboard" at bounding box center [165, 168] width 57 height 12
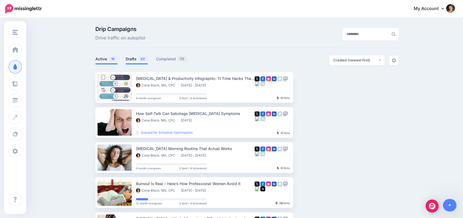
click at [132, 56] on link "Drafts 62" at bounding box center [137, 59] width 22 height 7
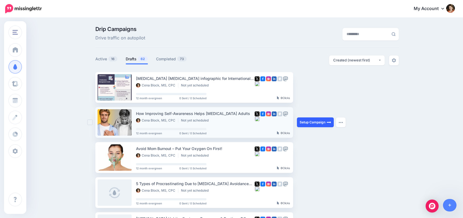
click at [322, 120] on link "Setup Campaign" at bounding box center [315, 122] width 37 height 10
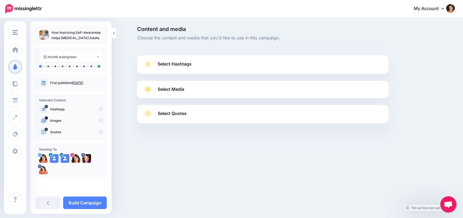
click at [157, 61] on link "Select Hashtags" at bounding box center [263, 67] width 241 height 14
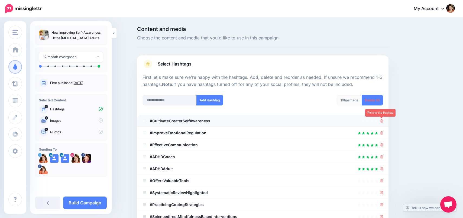
click at [382, 121] on icon at bounding box center [382, 120] width 3 height 3
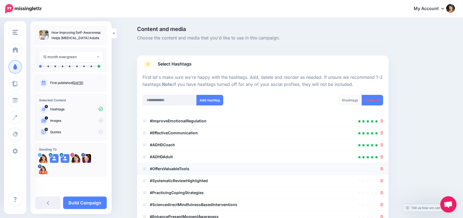
click at [383, 166] on li "#OffersValuableTools" at bounding box center [263, 168] width 252 height 12
click at [382, 168] on icon at bounding box center [382, 168] width 3 height 3
click at [382, 168] on link at bounding box center [381, 168] width 6 height 5
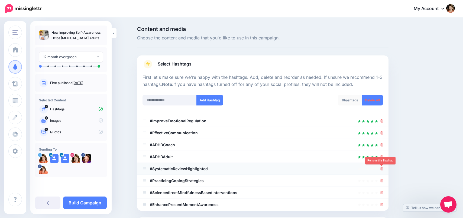
click at [382, 168] on icon at bounding box center [382, 168] width 3 height 3
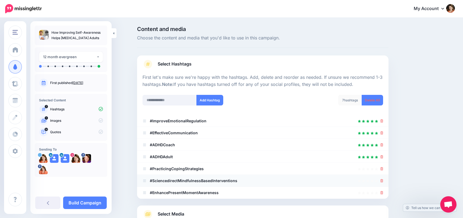
click at [382, 176] on li "#SciencedirectMindfulnessBasedInterventions" at bounding box center [263, 180] width 252 height 12
click at [381, 170] on icon at bounding box center [382, 168] width 3 height 3
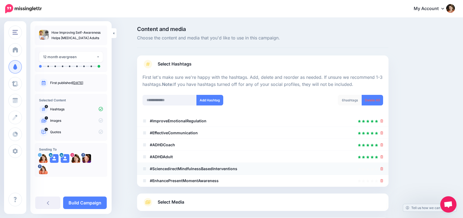
click at [383, 167] on li "#SciencedirectMindfulnessBasedInterventions" at bounding box center [263, 168] width 252 height 12
click at [382, 170] on icon at bounding box center [382, 168] width 3 height 3
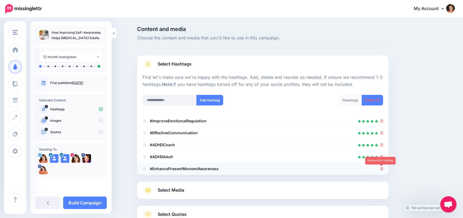
click at [383, 169] on icon at bounding box center [382, 168] width 3 height 3
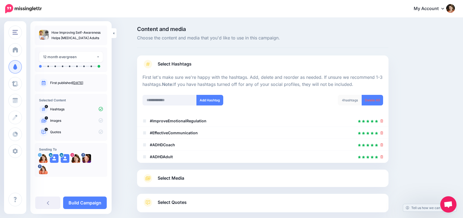
click at [250, 205] on link "Select Quotes" at bounding box center [263, 205] width 241 height 14
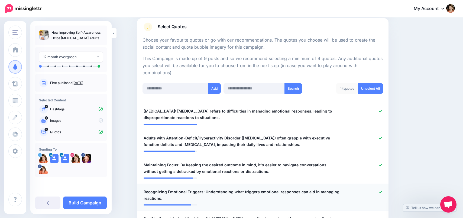
scroll to position [87, 0]
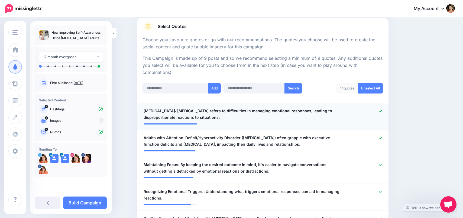
click at [209, 108] on span "[MEDICAL_DATA]: [MEDICAL_DATA] refers to difficulties in managing emotional res…" at bounding box center [243, 113] width 198 height 13
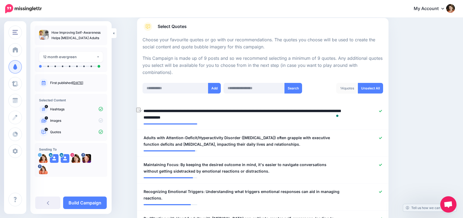
type textarea "**********"
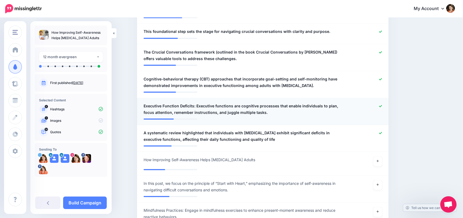
scroll to position [414, 0]
click at [195, 104] on span "Executive Function Deficits: Executive functions are cognitive processes that e…" at bounding box center [243, 109] width 198 height 13
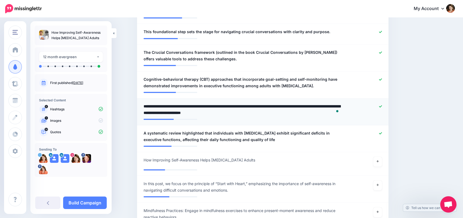
drag, startPoint x: 195, startPoint y: 104, endPoint x: 147, endPoint y: 104, distance: 48.5
click at [143, 103] on div "**********" at bounding box center [243, 109] width 206 height 13
type textarea "**********"
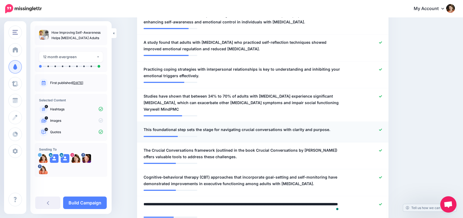
scroll to position [319, 0]
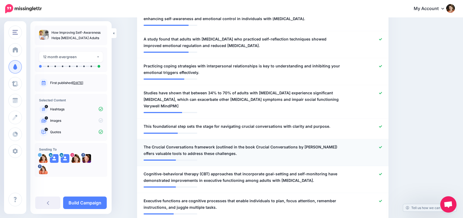
click at [221, 145] on span "The Crucial Conversations framework (outlined in the book Crucial Conversations…" at bounding box center [243, 149] width 198 height 13
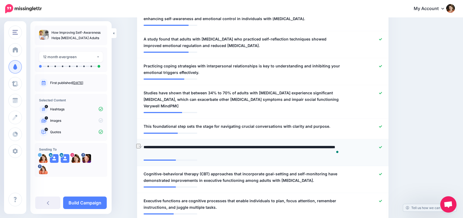
drag, startPoint x: 243, startPoint y: 146, endPoint x: 216, endPoint y: 147, distance: 26.3
click at [216, 147] on textarea "**********" at bounding box center [243, 149] width 198 height 13
type textarea "**********"
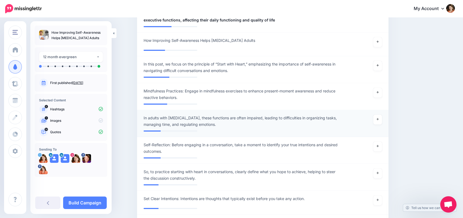
scroll to position [532, 0]
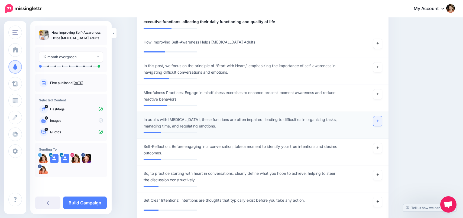
click at [380, 120] on link at bounding box center [378, 121] width 9 height 10
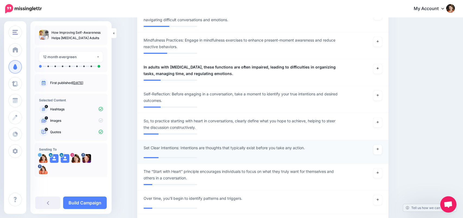
scroll to position [584, 0]
click at [379, 149] on link at bounding box center [378, 149] width 9 height 10
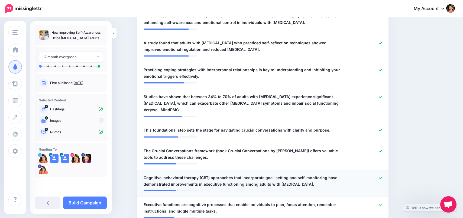
scroll to position [320, 0]
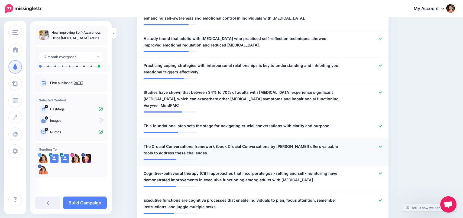
click at [379, 146] on icon at bounding box center [380, 146] width 3 height 3
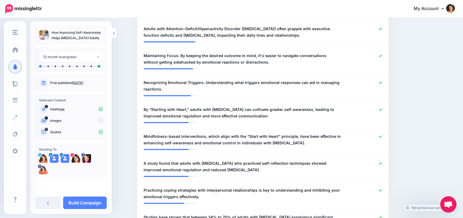
scroll to position [195, 0]
